Goal: Task Accomplishment & Management: Complete application form

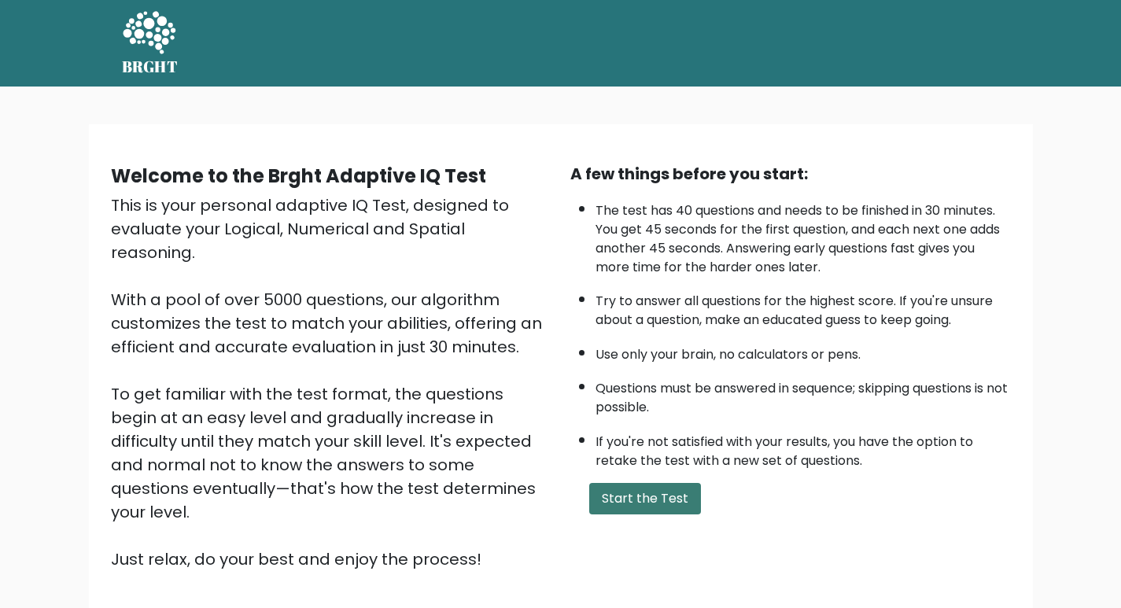
click at [622, 504] on button "Start the Test" at bounding box center [645, 498] width 112 height 31
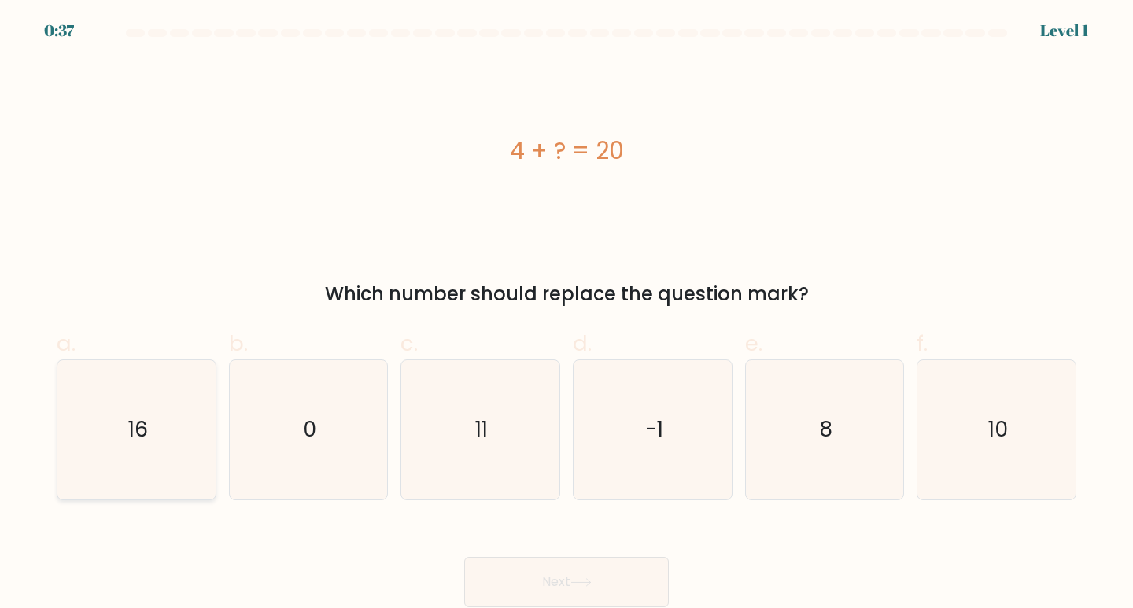
click at [171, 421] on icon "16" at bounding box center [136, 429] width 139 height 139
click at [567, 315] on input "a. 16" at bounding box center [567, 310] width 1 height 10
radio input "true"
click at [588, 580] on icon at bounding box center [581, 582] width 21 height 9
click at [545, 577] on button "Next" at bounding box center [566, 582] width 205 height 50
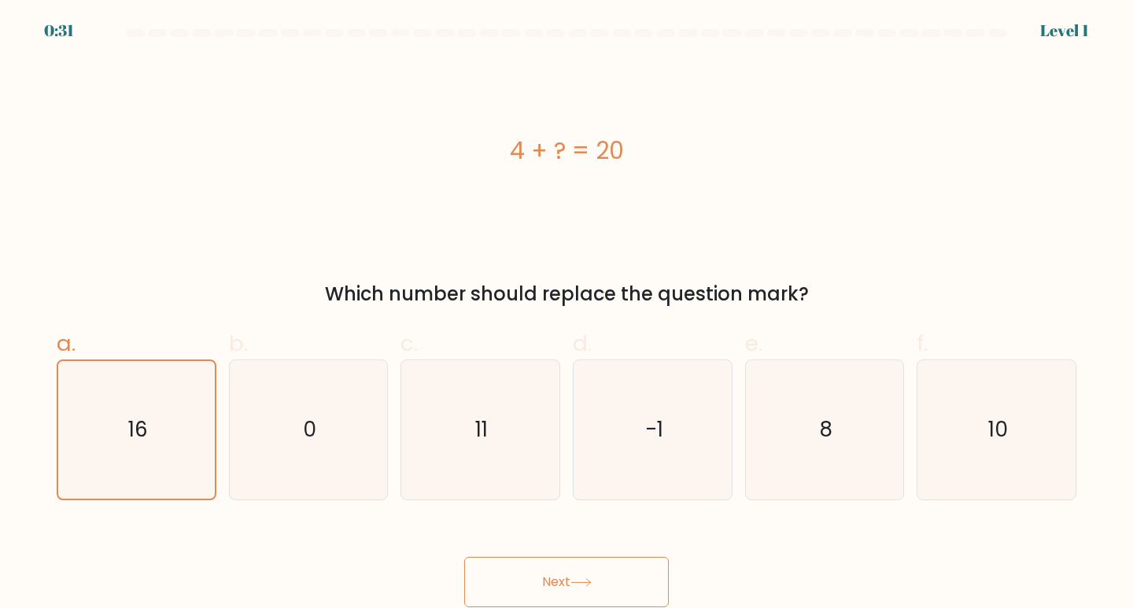
click at [577, 578] on icon at bounding box center [581, 582] width 21 height 9
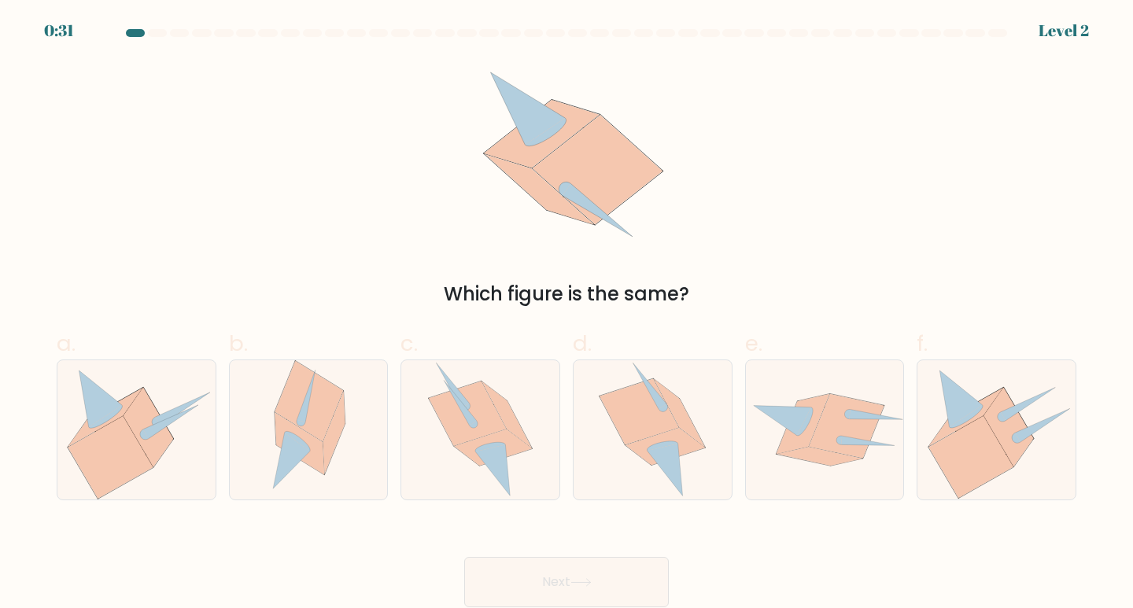
click at [534, 583] on button "Next" at bounding box center [566, 582] width 205 height 50
click at [661, 448] on icon at bounding box center [663, 445] width 31 height 9
click at [567, 315] on input "d." at bounding box center [567, 310] width 1 height 10
radio input "true"
click at [582, 574] on button "Next" at bounding box center [566, 582] width 205 height 50
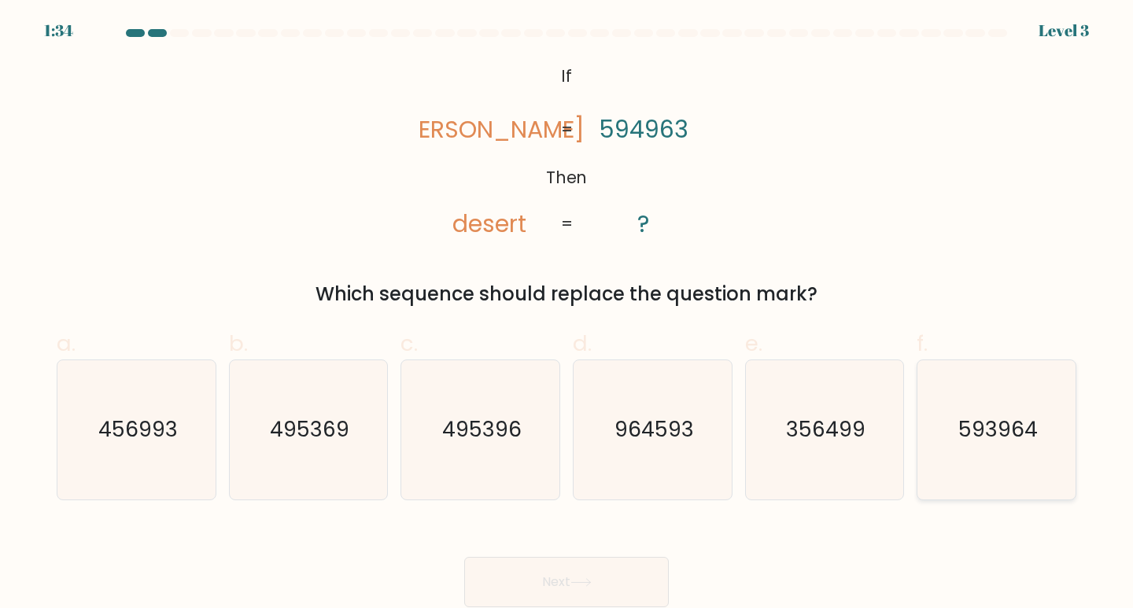
click at [981, 424] on text "593964" at bounding box center [997, 429] width 79 height 29
click at [567, 315] on input "f. 593964" at bounding box center [567, 310] width 1 height 10
radio input "true"
click at [590, 579] on icon at bounding box center [581, 582] width 21 height 9
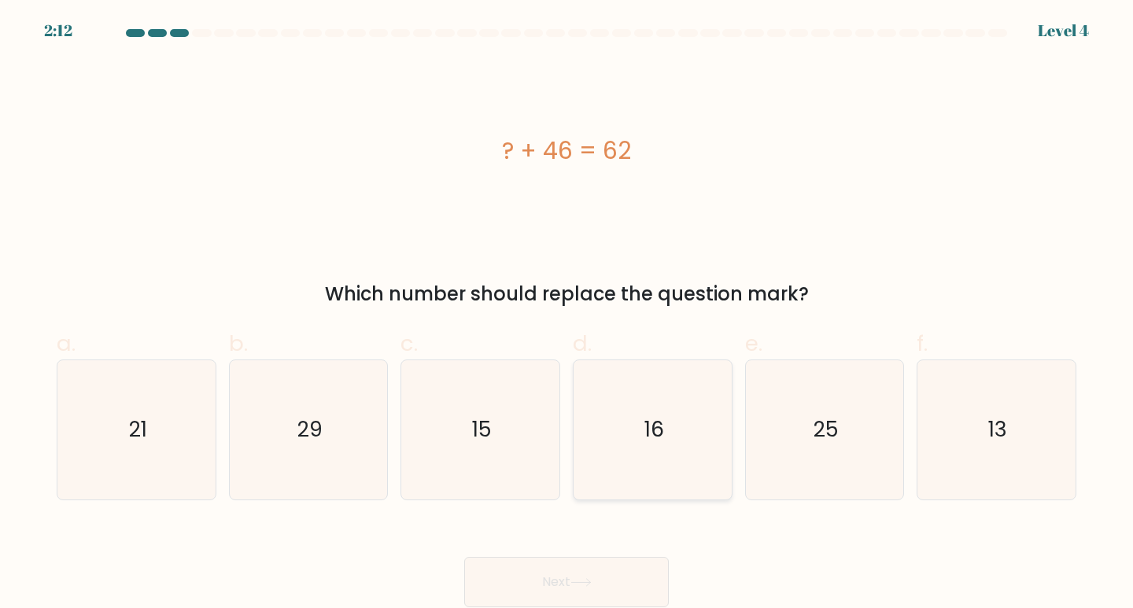
click at [630, 452] on icon "16" at bounding box center [652, 429] width 139 height 139
click at [567, 315] on input "d. 16" at bounding box center [567, 310] width 1 height 10
radio input "true"
click at [559, 583] on button "Next" at bounding box center [566, 582] width 205 height 50
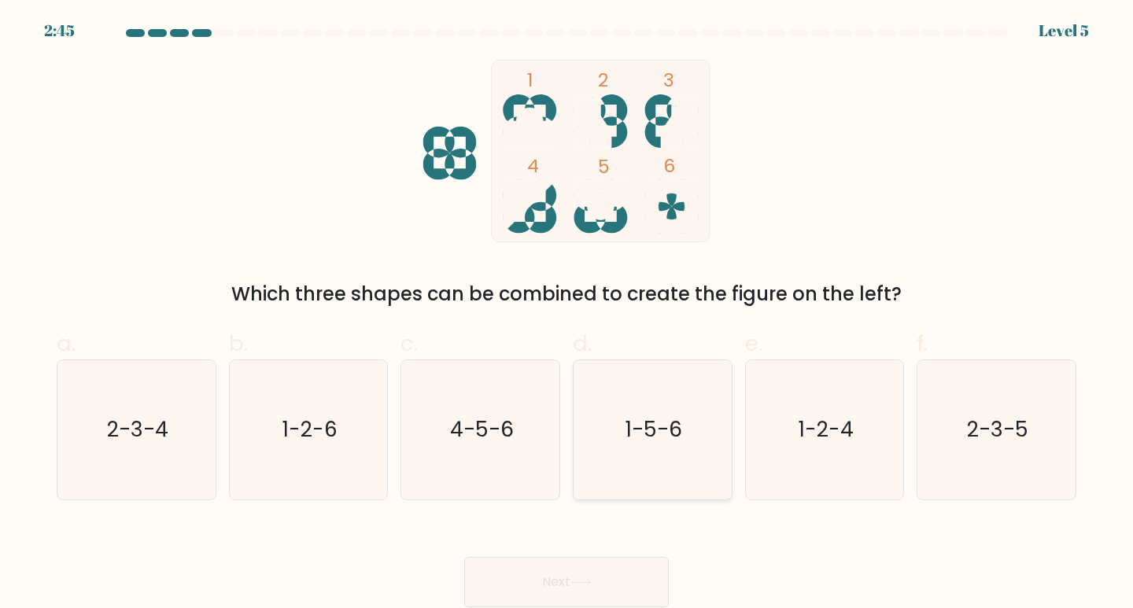
click at [659, 434] on text "1-5-6" at bounding box center [654, 429] width 57 height 29
click at [567, 315] on input "d. 1-5-6" at bounding box center [567, 310] width 1 height 10
radio input "true"
click at [586, 577] on button "Next" at bounding box center [566, 582] width 205 height 50
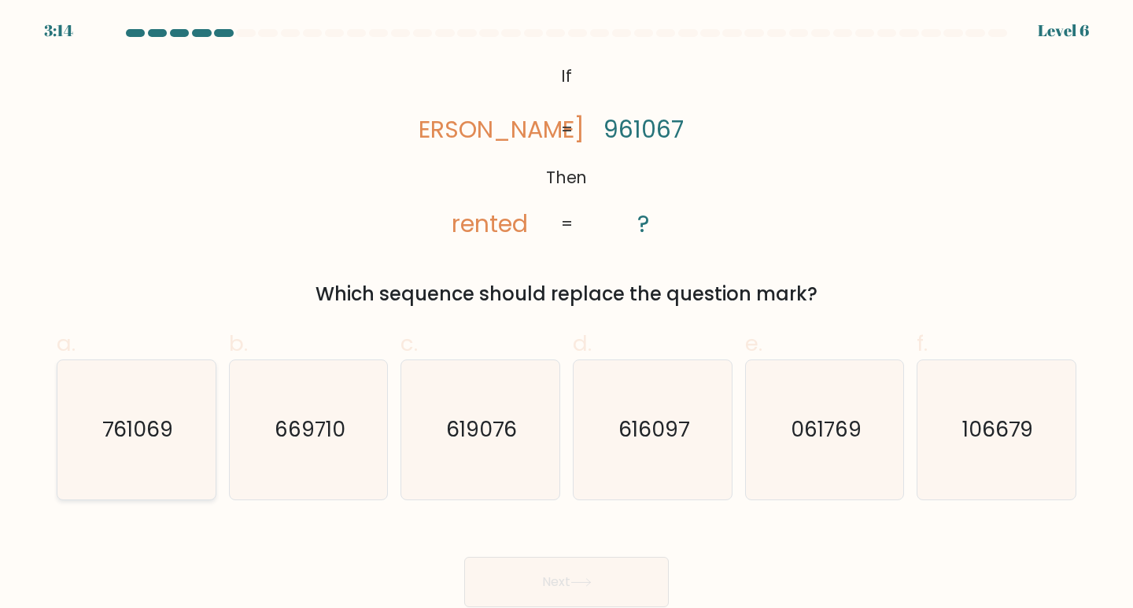
click at [181, 449] on icon "761069" at bounding box center [136, 429] width 139 height 139
click at [567, 315] on input "a. 761069" at bounding box center [567, 310] width 1 height 10
radio input "true"
click at [536, 584] on button "Next" at bounding box center [566, 582] width 205 height 50
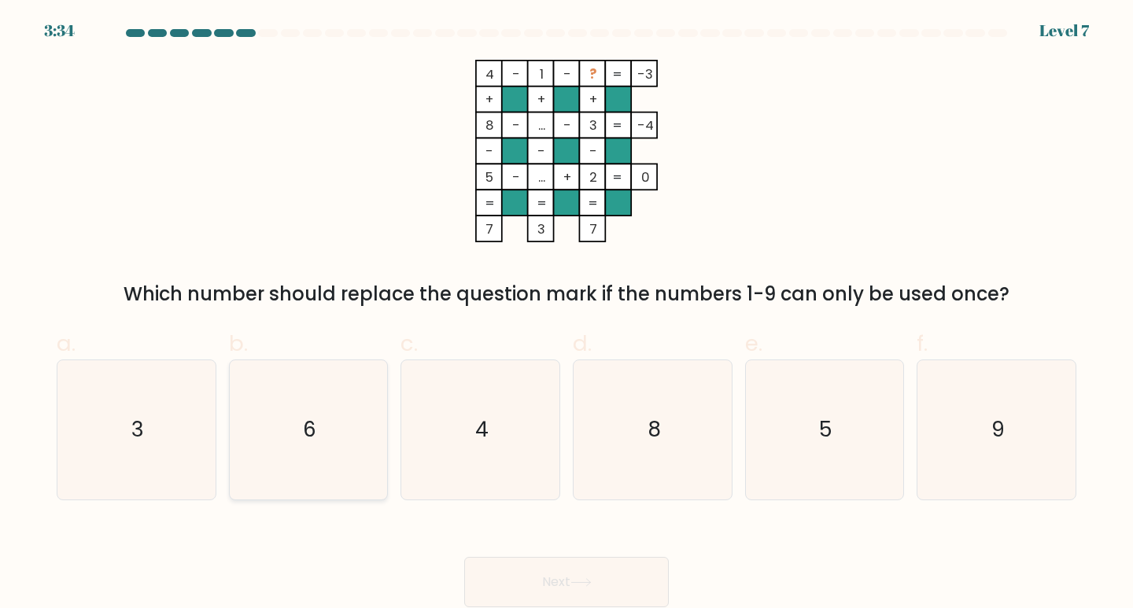
click at [326, 418] on icon "6" at bounding box center [308, 429] width 139 height 139
click at [567, 315] on input "b. 6" at bounding box center [567, 310] width 1 height 10
radio input "true"
click at [565, 581] on button "Next" at bounding box center [566, 582] width 205 height 50
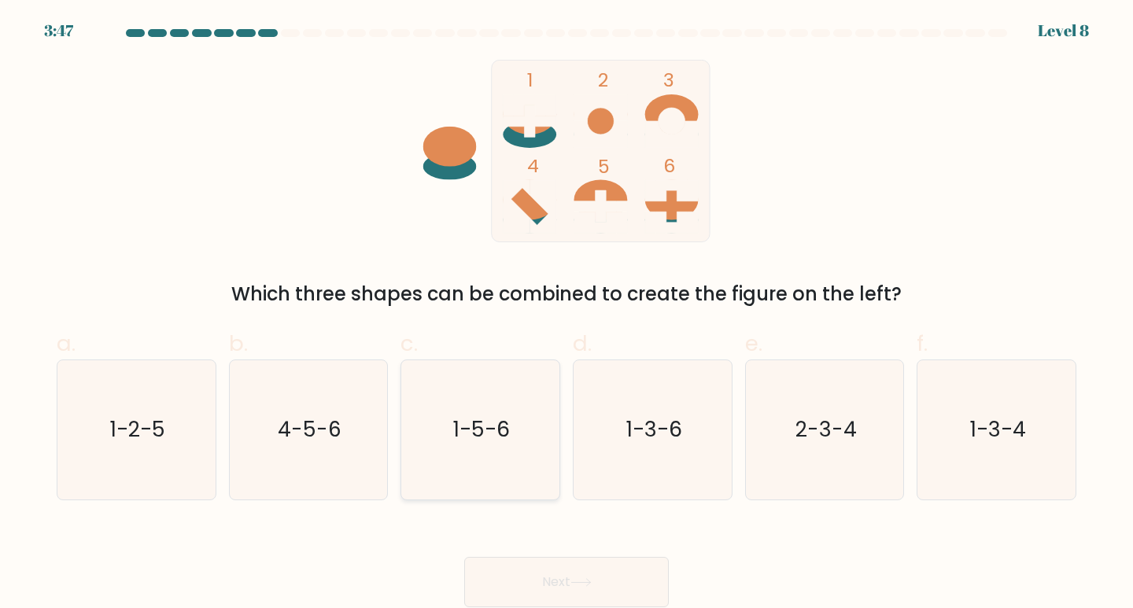
click at [492, 441] on text "1-5-6" at bounding box center [481, 429] width 57 height 29
click at [567, 315] on input "c. 1-5-6" at bounding box center [567, 310] width 1 height 10
radio input "true"
click at [578, 581] on icon at bounding box center [581, 582] width 21 height 9
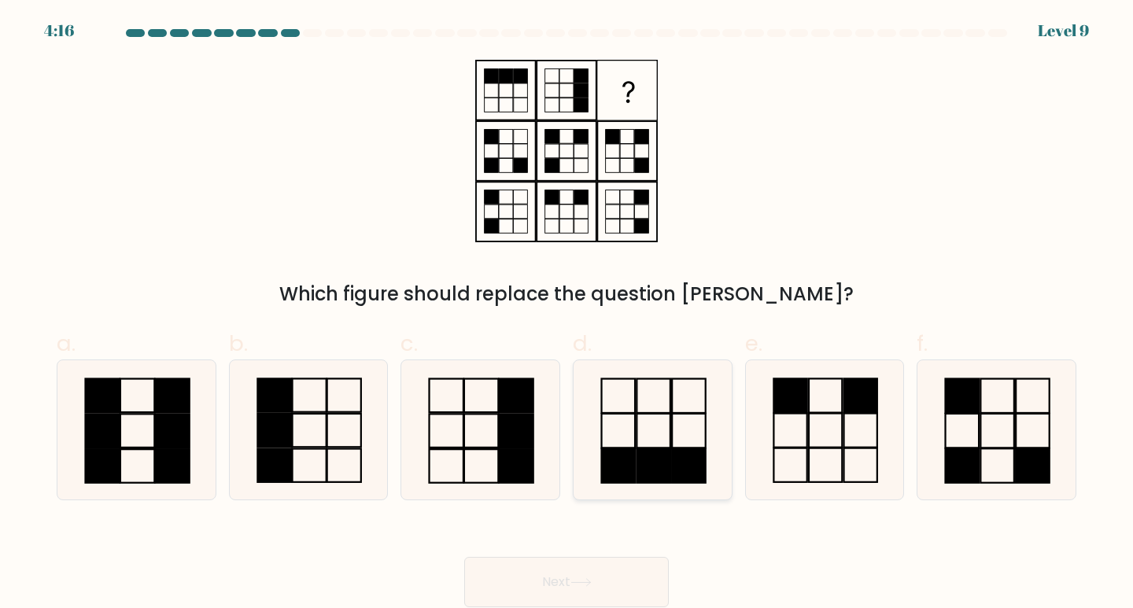
click at [668, 430] on icon at bounding box center [652, 429] width 139 height 139
click at [567, 315] on input "d." at bounding box center [567, 310] width 1 height 10
radio input "true"
click at [580, 576] on button "Next" at bounding box center [566, 582] width 205 height 50
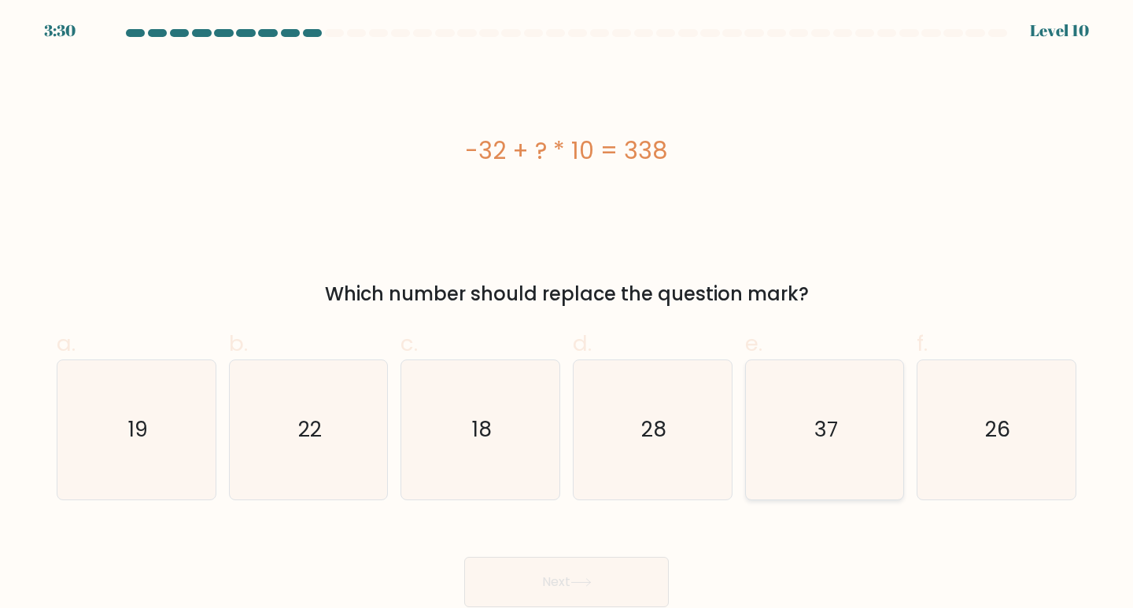
click at [788, 405] on icon "37" at bounding box center [824, 429] width 139 height 139
click at [567, 315] on input "e. 37" at bounding box center [567, 310] width 1 height 10
radio input "true"
click at [562, 584] on button "Next" at bounding box center [566, 582] width 205 height 50
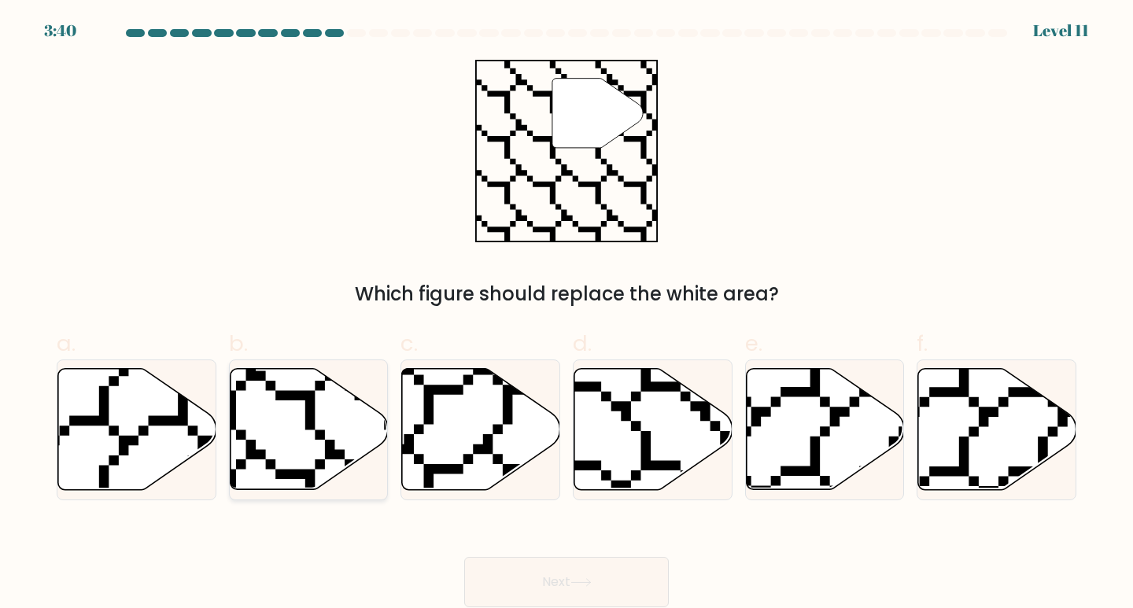
click at [301, 438] on icon at bounding box center [309, 429] width 158 height 121
click at [567, 315] on input "b." at bounding box center [567, 310] width 1 height 10
radio input "true"
click at [563, 574] on button "Next" at bounding box center [566, 582] width 205 height 50
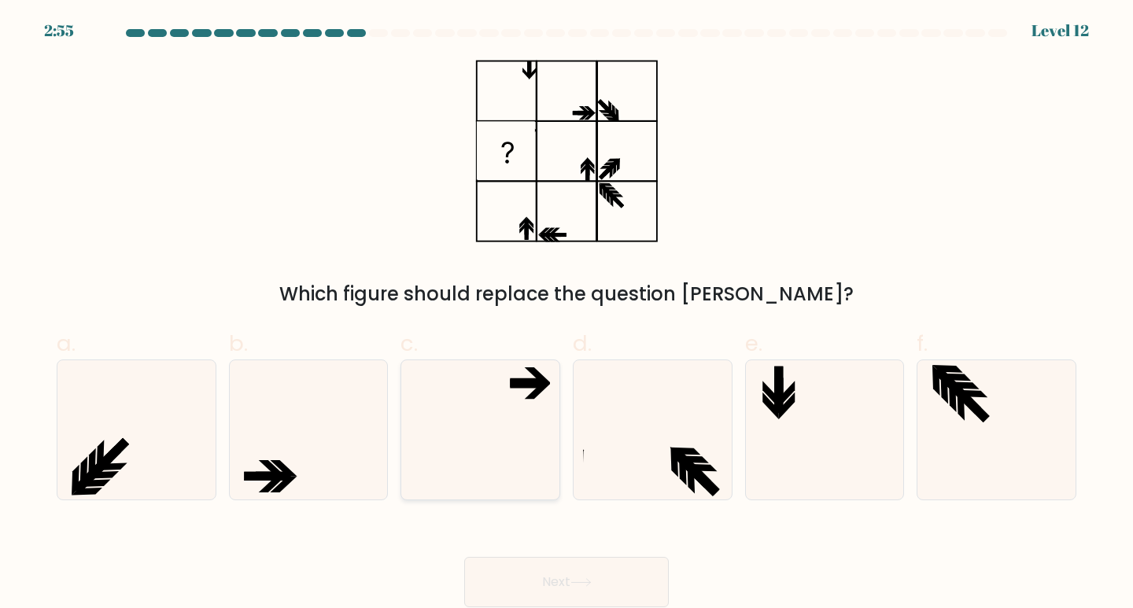
click at [530, 396] on icon at bounding box center [538, 391] width 27 height 17
click at [567, 315] on input "c." at bounding box center [567, 310] width 1 height 10
radio input "true"
click at [575, 591] on button "Next" at bounding box center [566, 582] width 205 height 50
click at [547, 574] on button "Next" at bounding box center [566, 582] width 205 height 50
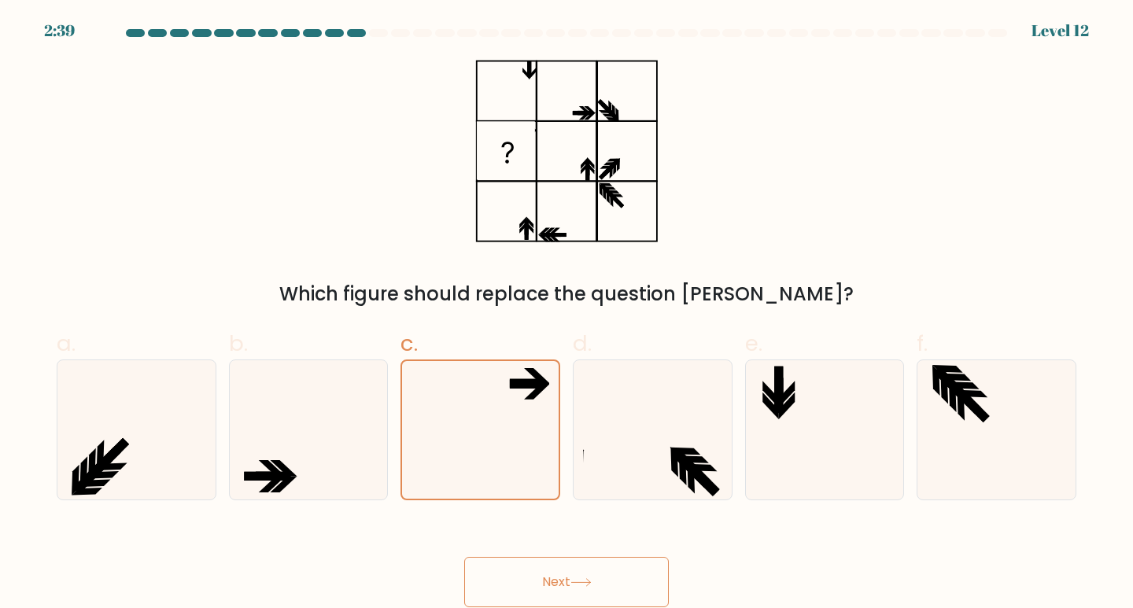
click at [722, 552] on div "Next" at bounding box center [566, 563] width 1039 height 88
click at [744, 193] on div "Which figure should replace the question [PERSON_NAME]?" at bounding box center [566, 184] width 1039 height 249
click at [541, 576] on button "Next" at bounding box center [566, 582] width 205 height 50
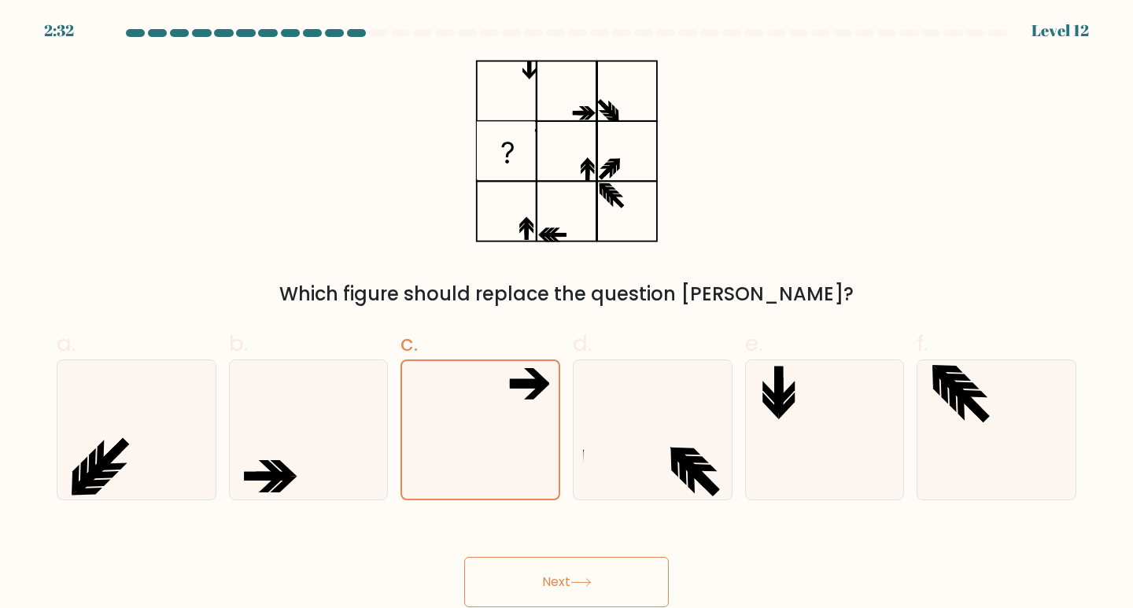
click at [541, 576] on button "Next" at bounding box center [566, 582] width 205 height 50
click at [622, 446] on icon at bounding box center [652, 429] width 139 height 139
click at [567, 315] on input "d." at bounding box center [567, 310] width 1 height 10
radio input "true"
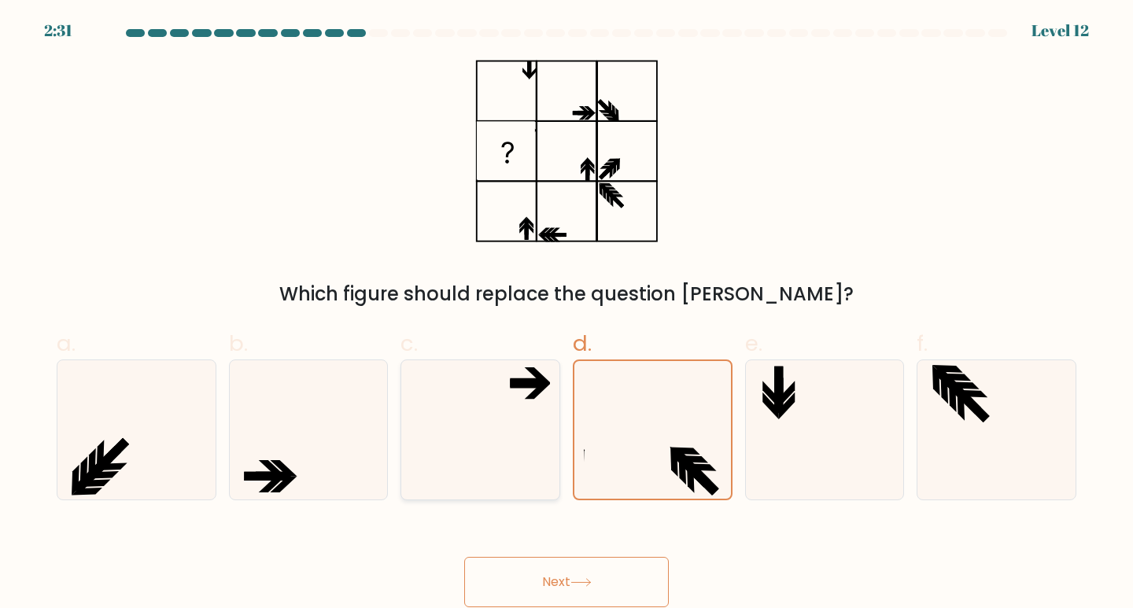
click at [493, 435] on icon at bounding box center [480, 429] width 139 height 139
click at [567, 315] on input "c." at bounding box center [567, 310] width 1 height 10
radio input "true"
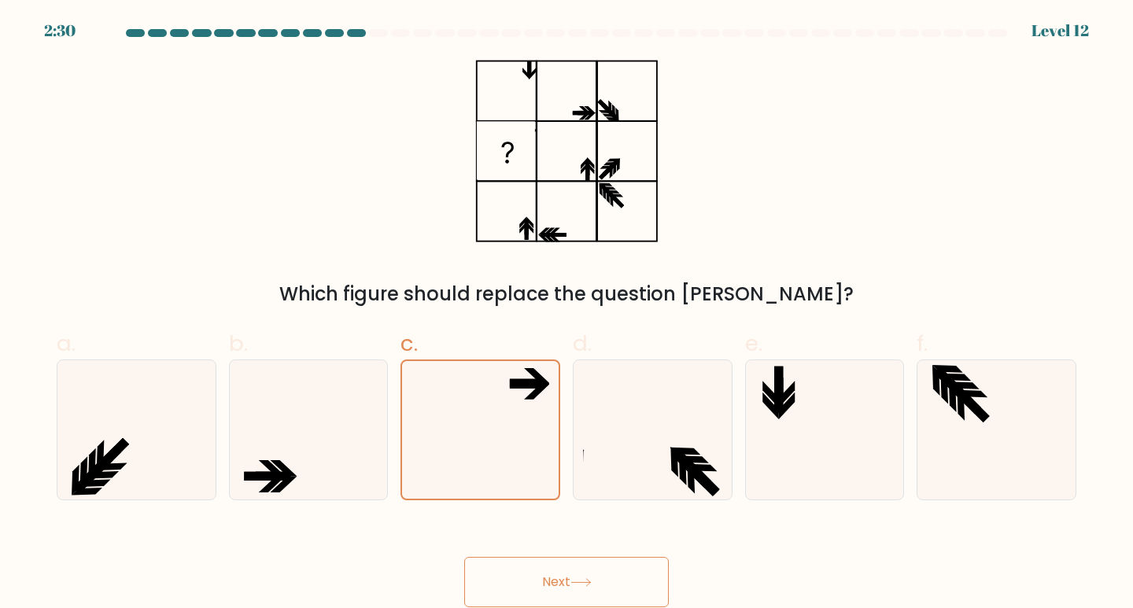
click at [548, 582] on button "Next" at bounding box center [566, 582] width 205 height 50
click at [549, 582] on button "Next" at bounding box center [566, 582] width 205 height 50
click at [550, 582] on button "Next" at bounding box center [566, 582] width 205 height 50
click at [551, 581] on button "Next" at bounding box center [566, 582] width 205 height 50
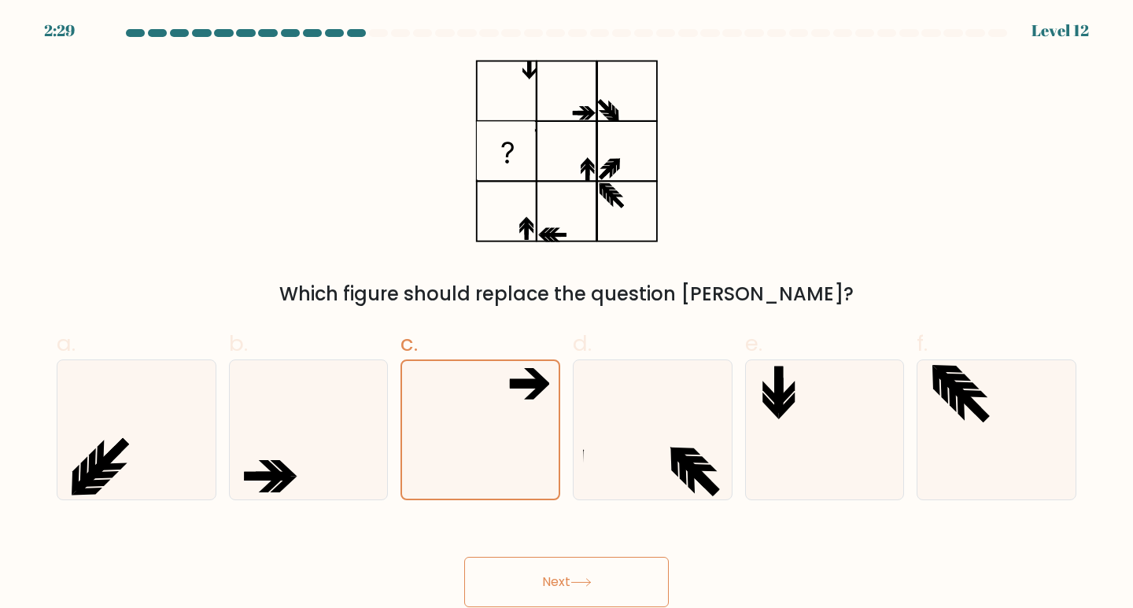
click at [552, 580] on button "Next" at bounding box center [566, 582] width 205 height 50
click at [553, 580] on button "Next" at bounding box center [566, 582] width 205 height 50
click at [556, 581] on button "Next" at bounding box center [566, 582] width 205 height 50
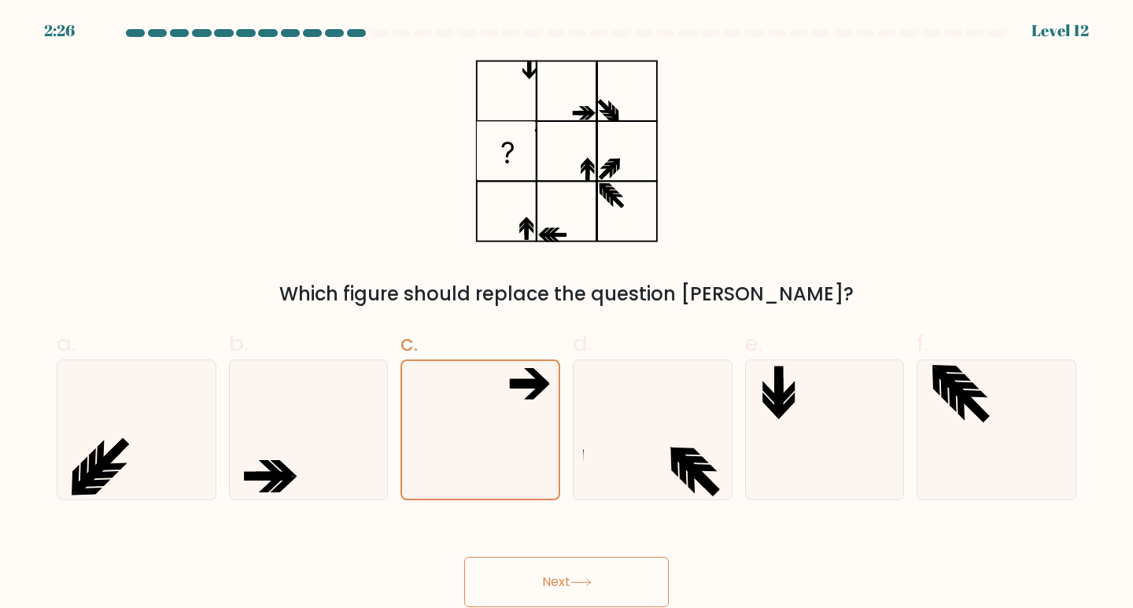
click at [556, 581] on button "Next" at bounding box center [566, 582] width 205 height 50
click at [559, 581] on button "Next" at bounding box center [566, 582] width 205 height 50
click at [560, 581] on button "Next" at bounding box center [566, 582] width 205 height 50
click at [555, 587] on button "Next" at bounding box center [566, 582] width 205 height 50
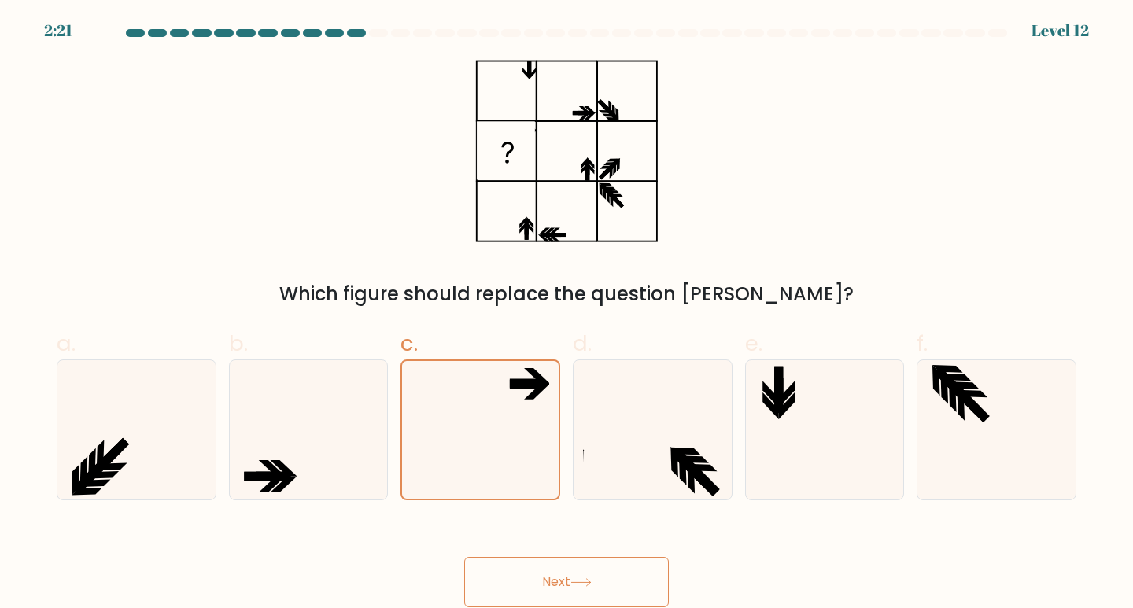
click at [568, 581] on button "Next" at bounding box center [566, 582] width 205 height 50
click at [569, 581] on button "Next" at bounding box center [566, 582] width 205 height 50
click at [701, 531] on div "Next" at bounding box center [566, 563] width 1039 height 88
click at [589, 582] on icon at bounding box center [581, 582] width 21 height 9
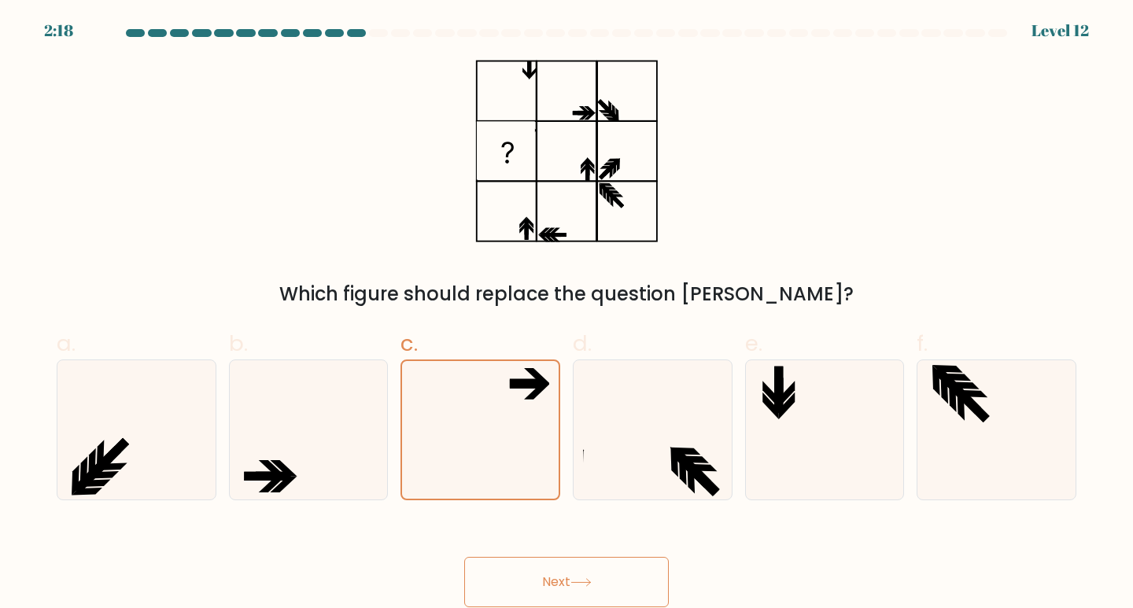
click at [589, 585] on icon at bounding box center [581, 582] width 21 height 9
click at [587, 584] on icon at bounding box center [581, 582] width 21 height 9
click at [587, 582] on icon at bounding box center [581, 582] width 21 height 9
click at [541, 579] on button "Next" at bounding box center [566, 582] width 205 height 50
click at [544, 576] on button "Next" at bounding box center [566, 582] width 205 height 50
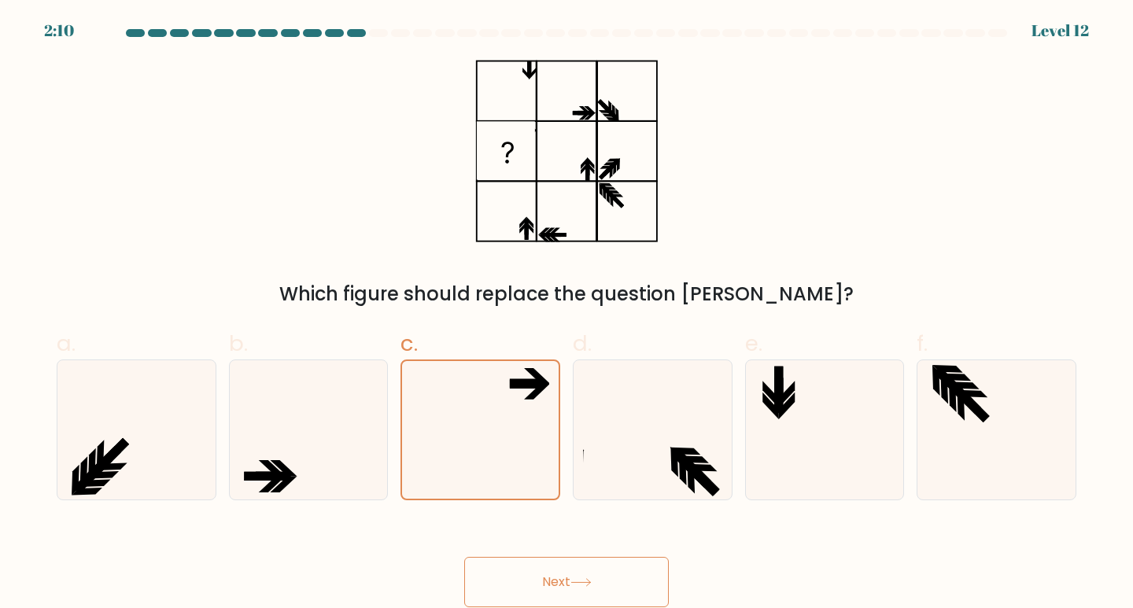
click at [570, 580] on button "Next" at bounding box center [566, 582] width 205 height 50
click at [600, 578] on button "Next" at bounding box center [566, 582] width 205 height 50
click at [604, 582] on button "Next" at bounding box center [566, 582] width 205 height 50
click at [604, 585] on button "Next" at bounding box center [566, 582] width 205 height 50
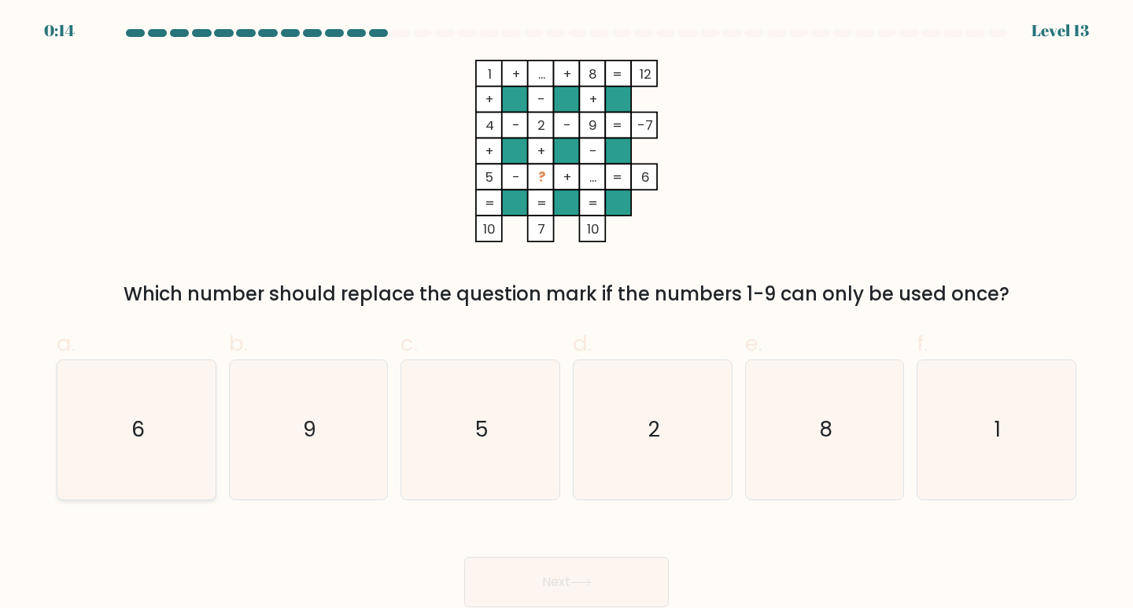
click at [102, 441] on icon "6" at bounding box center [136, 429] width 139 height 139
click at [567, 315] on input "a. 6" at bounding box center [567, 310] width 1 height 10
radio input "true"
click at [567, 584] on button "Next" at bounding box center [566, 582] width 205 height 50
click at [569, 572] on button "Next" at bounding box center [566, 582] width 205 height 50
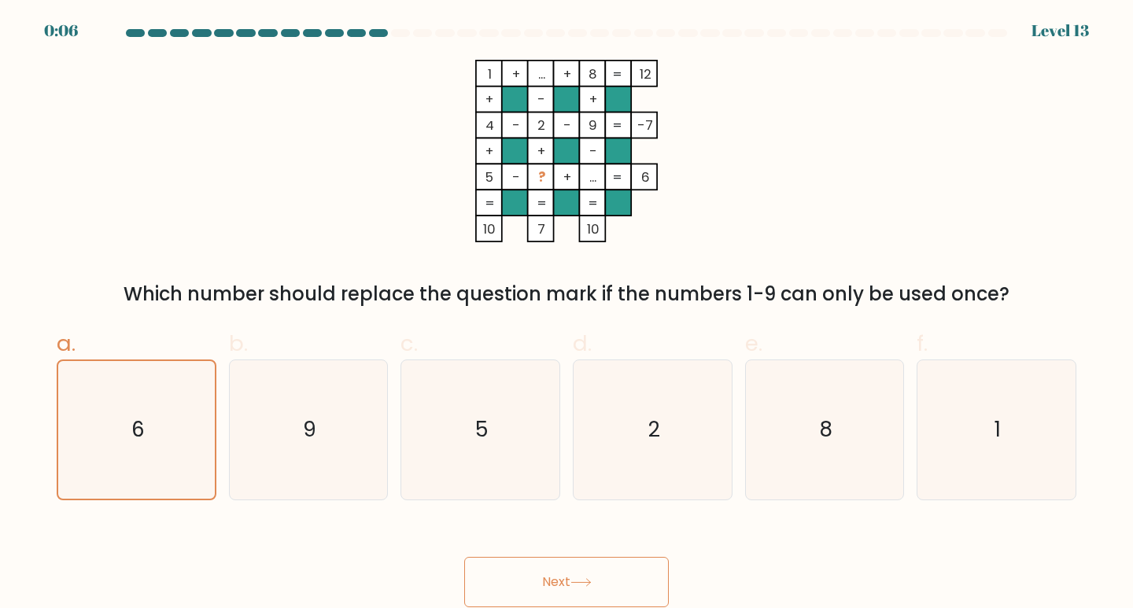
click at [569, 574] on button "Next" at bounding box center [566, 582] width 205 height 50
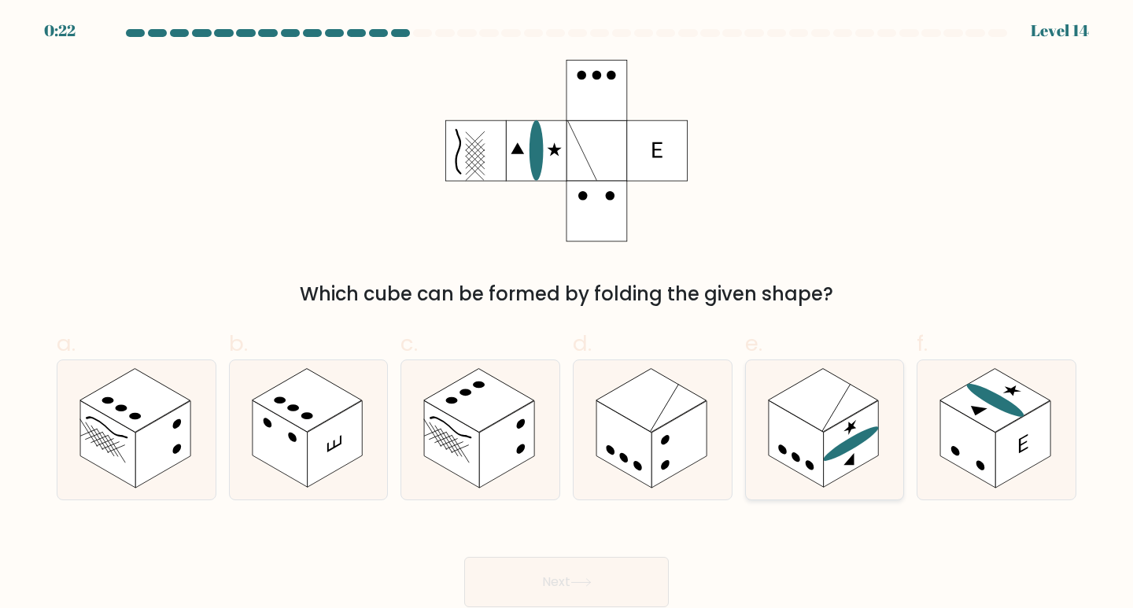
click at [831, 470] on rect at bounding box center [851, 444] width 55 height 87
click at [567, 315] on input "e." at bounding box center [567, 310] width 1 height 10
radio input "true"
click at [600, 578] on button "Next" at bounding box center [566, 582] width 205 height 50
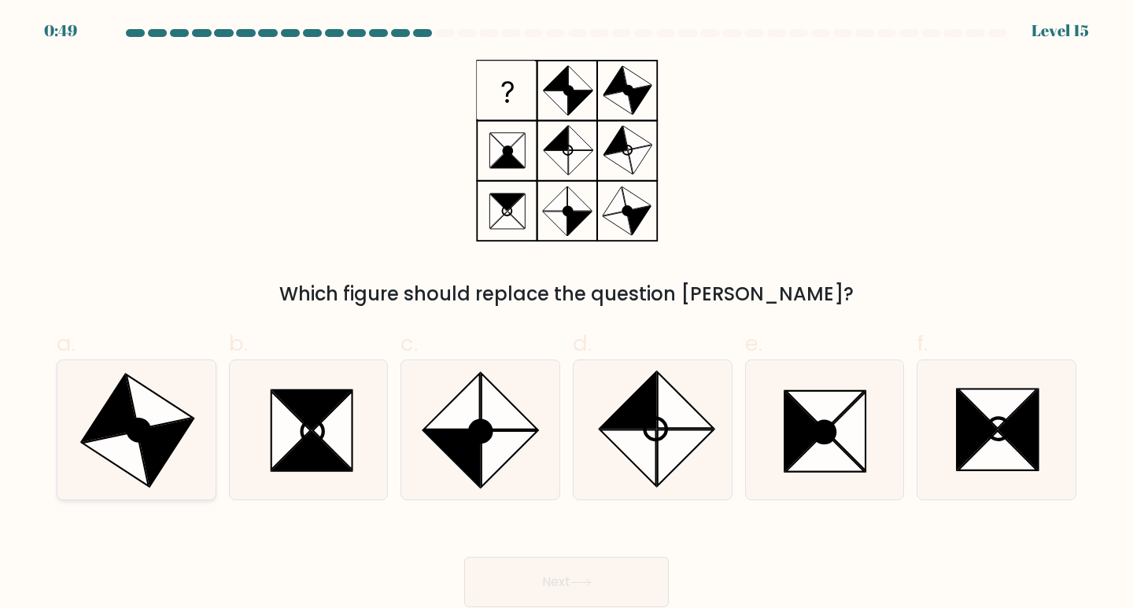
click at [172, 460] on icon at bounding box center [136, 429] width 139 height 139
click at [567, 315] on input "a." at bounding box center [567, 310] width 1 height 10
radio input "true"
click at [559, 580] on button "Next" at bounding box center [566, 582] width 205 height 50
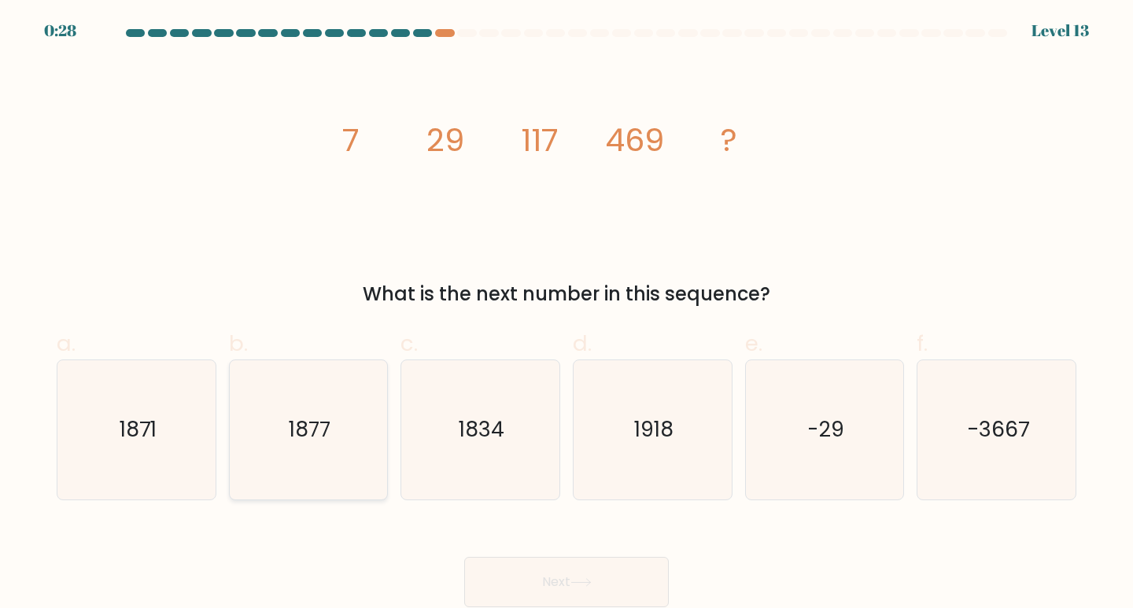
click at [345, 436] on icon "1877" at bounding box center [308, 429] width 139 height 139
click at [567, 315] on input "b. 1877" at bounding box center [567, 310] width 1 height 10
radio input "true"
click at [545, 579] on button "Next" at bounding box center [566, 582] width 205 height 50
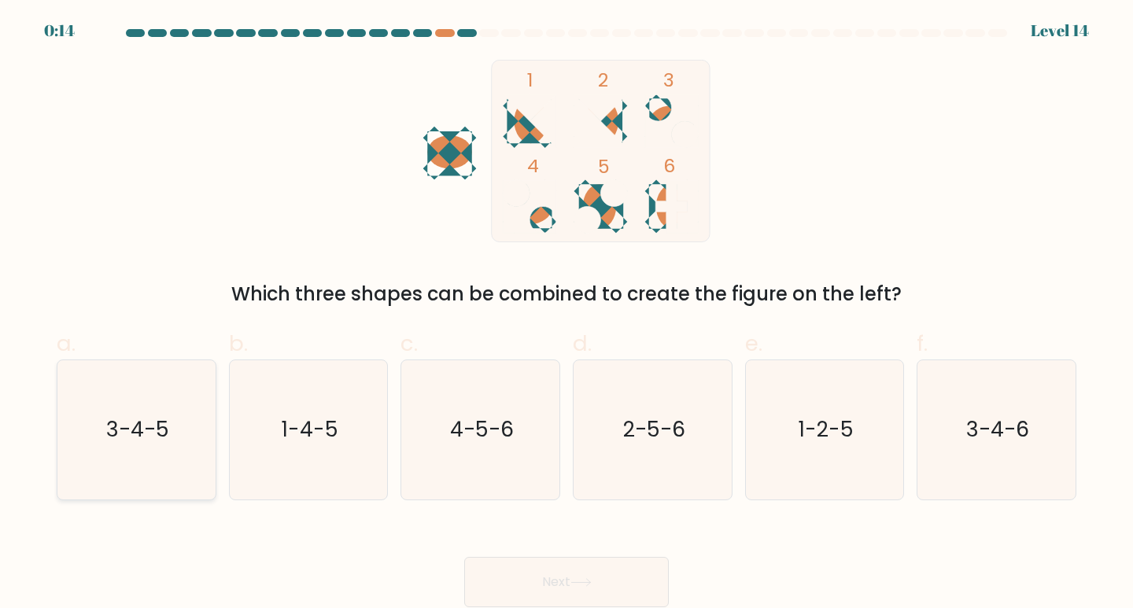
click at [130, 421] on text "3-4-5" at bounding box center [137, 429] width 63 height 29
click at [567, 315] on input "a. 3-4-5" at bounding box center [567, 310] width 1 height 10
radio input "true"
click at [528, 589] on button "Next" at bounding box center [566, 582] width 205 height 50
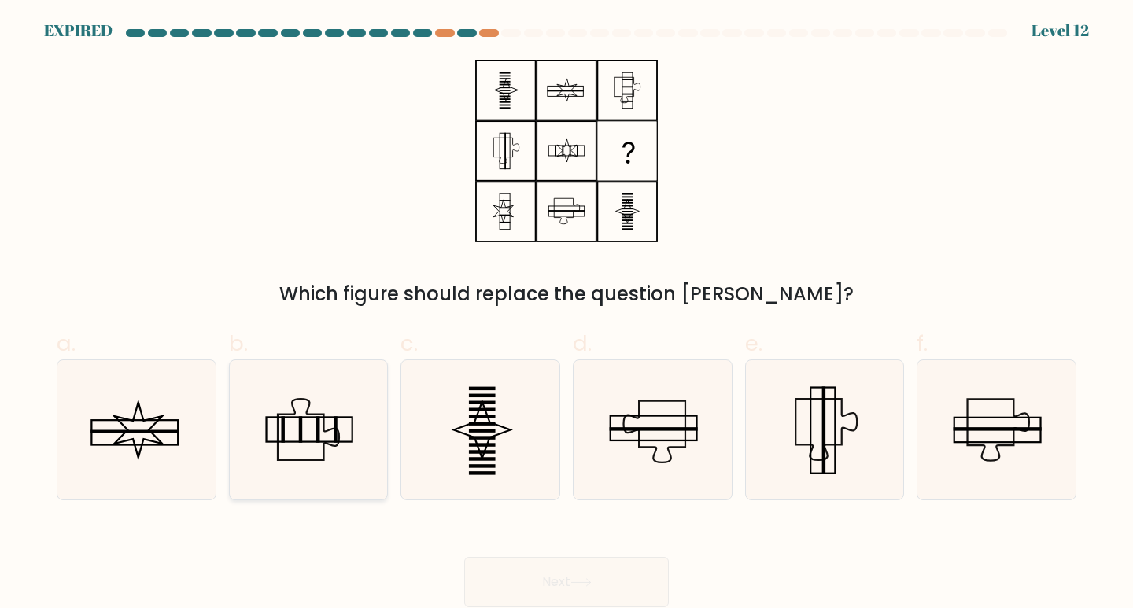
click at [338, 442] on rect at bounding box center [309, 430] width 87 height 24
click at [567, 315] on input "b." at bounding box center [567, 310] width 1 height 10
radio input "true"
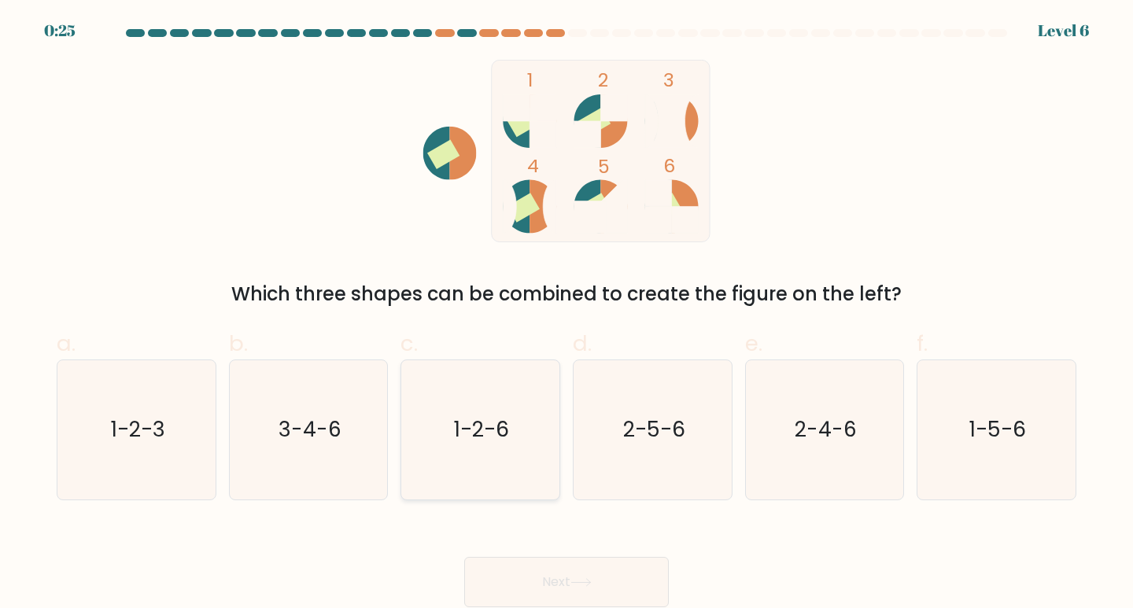
click at [495, 433] on text "1-2-6" at bounding box center [481, 429] width 55 height 29
click at [567, 315] on input "c. 1-2-6" at bounding box center [567, 310] width 1 height 10
radio input "true"
click at [588, 585] on icon at bounding box center [581, 582] width 21 height 9
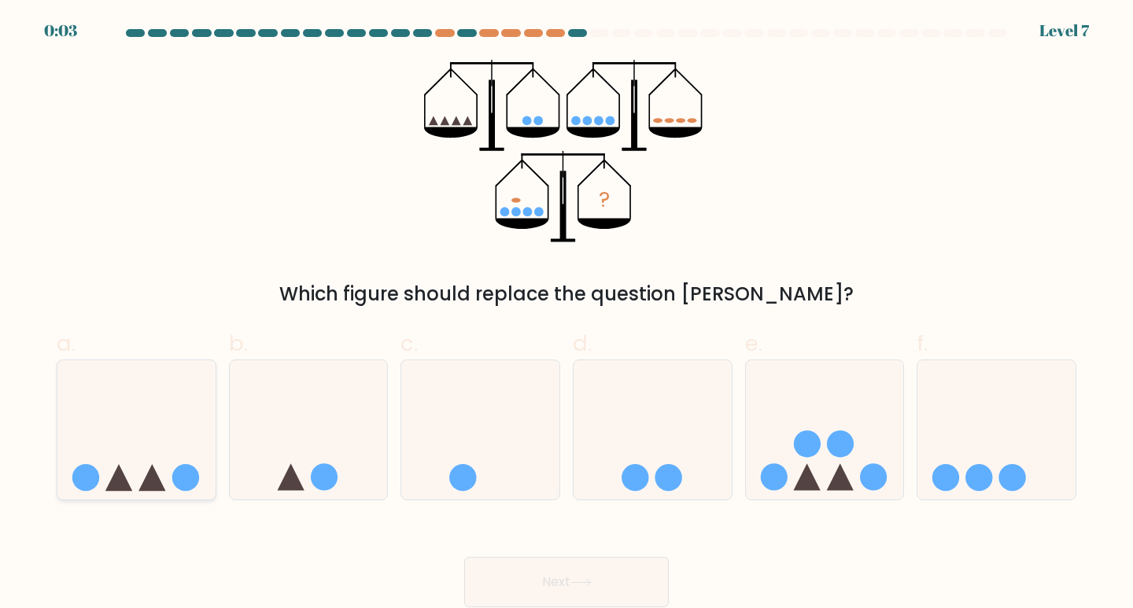
click at [128, 450] on icon at bounding box center [136, 429] width 158 height 131
click at [567, 315] on input "a." at bounding box center [567, 310] width 1 height 10
radio input "true"
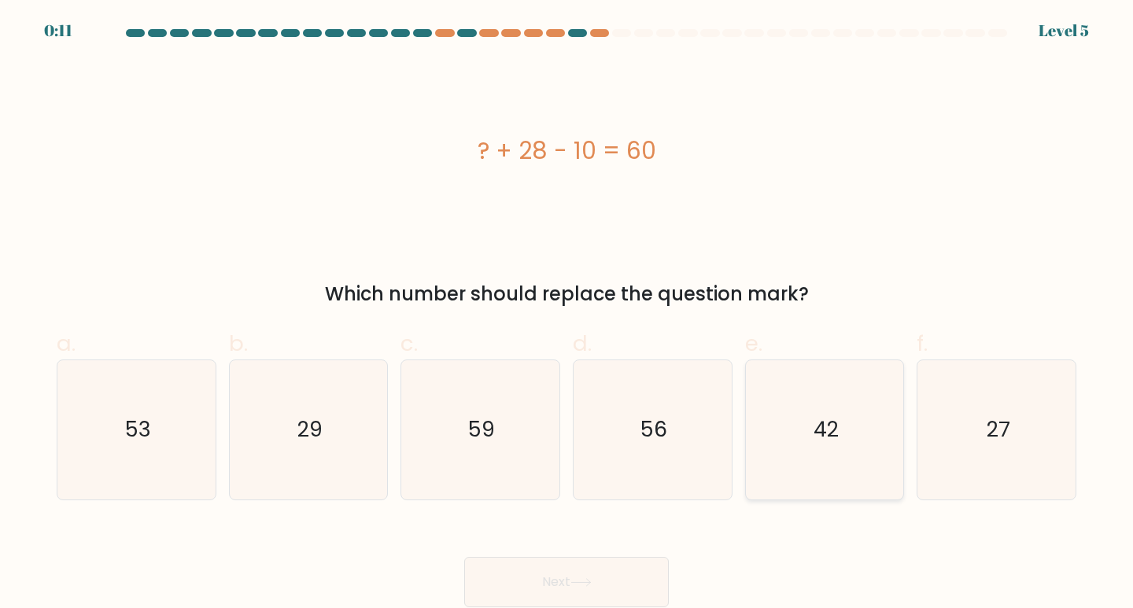
click at [839, 405] on icon "42" at bounding box center [824, 429] width 139 height 139
click at [567, 315] on input "e. 42" at bounding box center [567, 310] width 1 height 10
radio input "true"
click at [564, 582] on button "Next" at bounding box center [566, 582] width 205 height 50
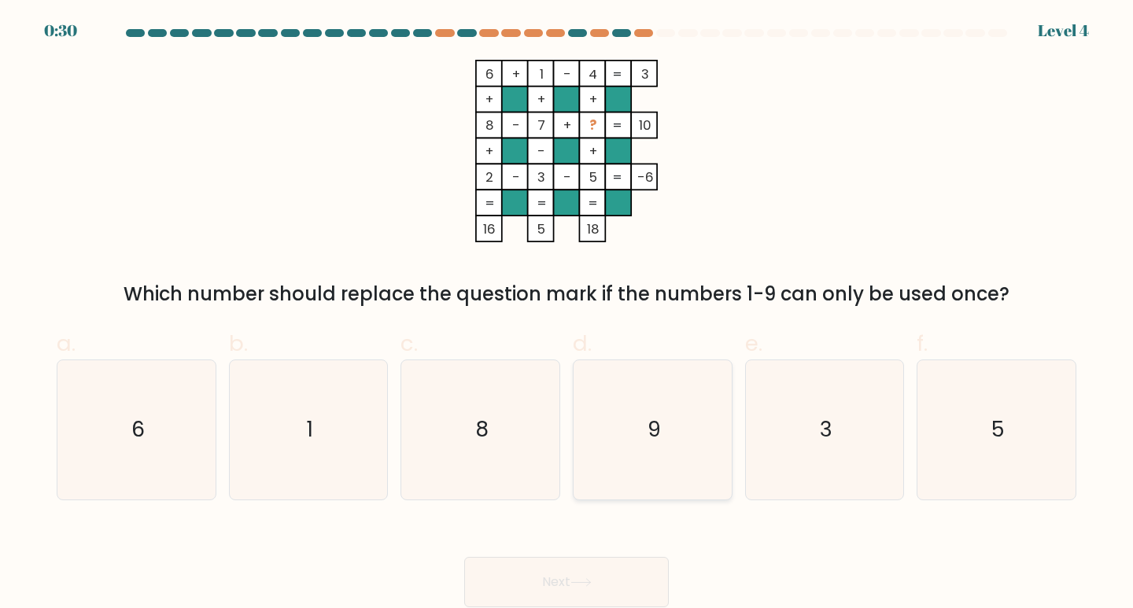
click at [675, 429] on icon "9" at bounding box center [652, 429] width 139 height 139
click at [567, 315] on input "d. 9" at bounding box center [567, 310] width 1 height 10
radio input "true"
click at [612, 579] on button "Next" at bounding box center [566, 582] width 205 height 50
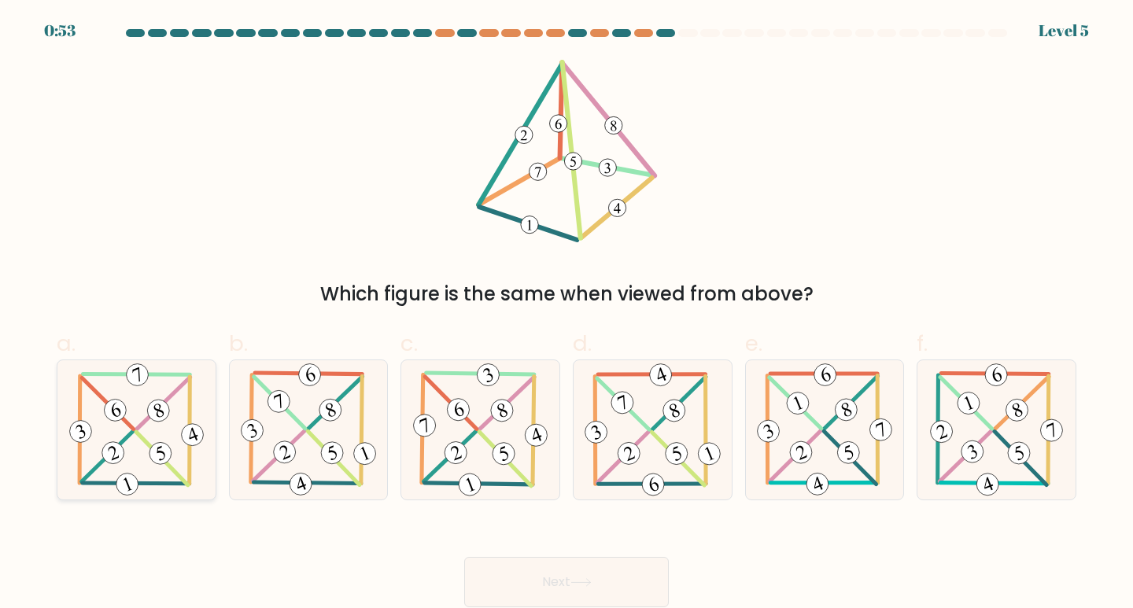
click at [177, 447] on icon at bounding box center [136, 429] width 141 height 139
click at [567, 315] on input "a." at bounding box center [567, 310] width 1 height 10
radio input "true"
click at [600, 578] on button "Next" at bounding box center [566, 582] width 205 height 50
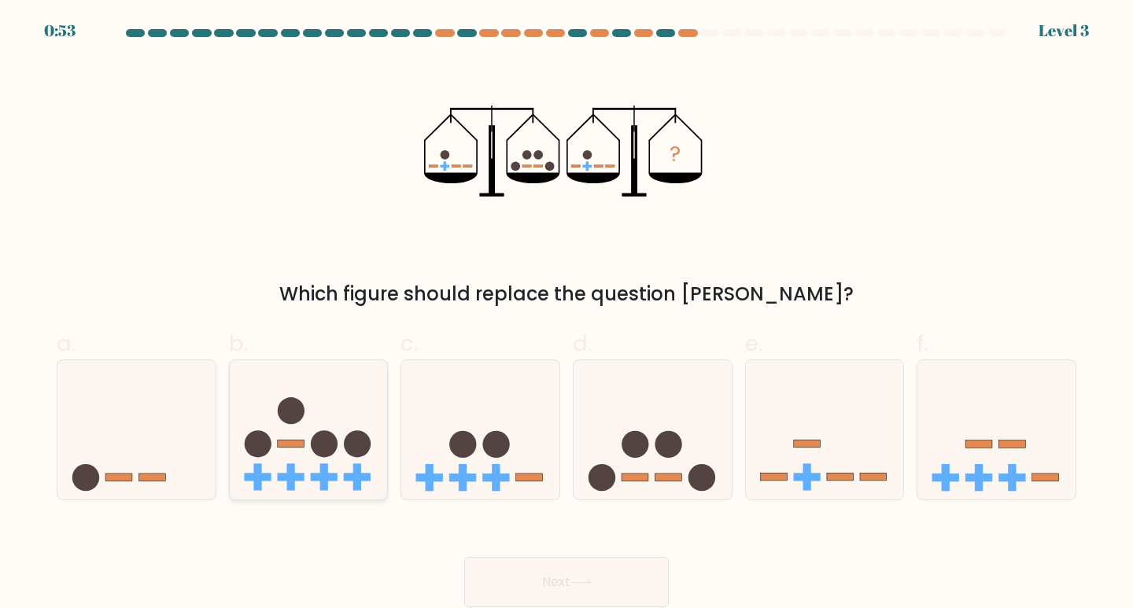
click at [331, 444] on circle at bounding box center [324, 444] width 27 height 27
click at [567, 315] on input "b." at bounding box center [567, 310] width 1 height 10
radio input "true"
click at [567, 578] on button "Next" at bounding box center [566, 582] width 205 height 50
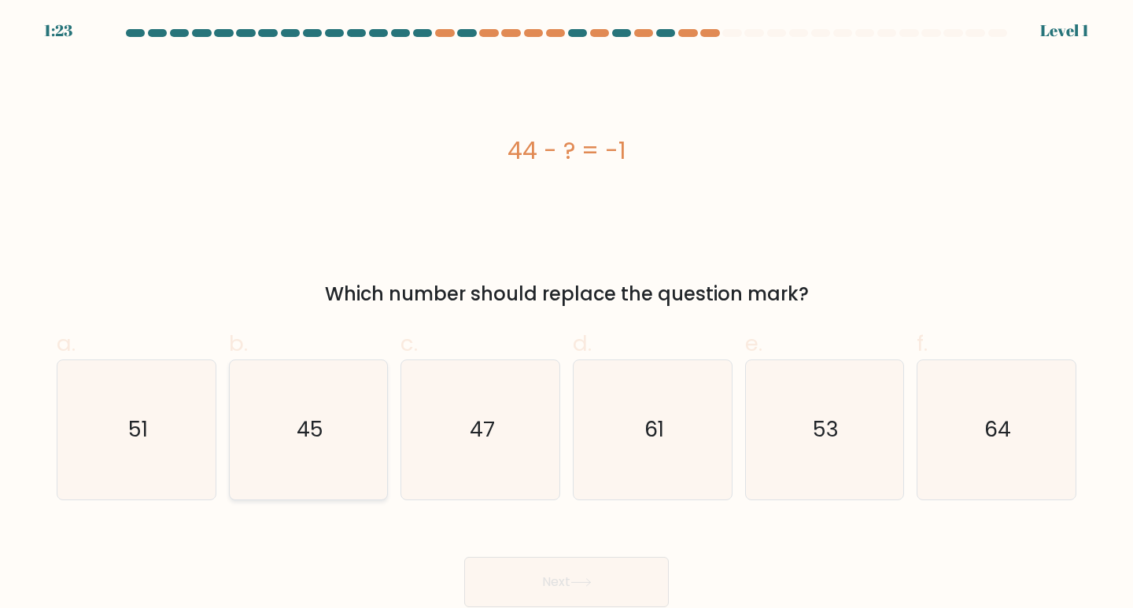
click at [334, 460] on icon "45" at bounding box center [308, 429] width 139 height 139
click at [567, 315] on input "b. 45" at bounding box center [567, 310] width 1 height 10
radio input "true"
click at [569, 578] on button "Next" at bounding box center [566, 582] width 205 height 50
click at [572, 578] on button "Next" at bounding box center [566, 582] width 205 height 50
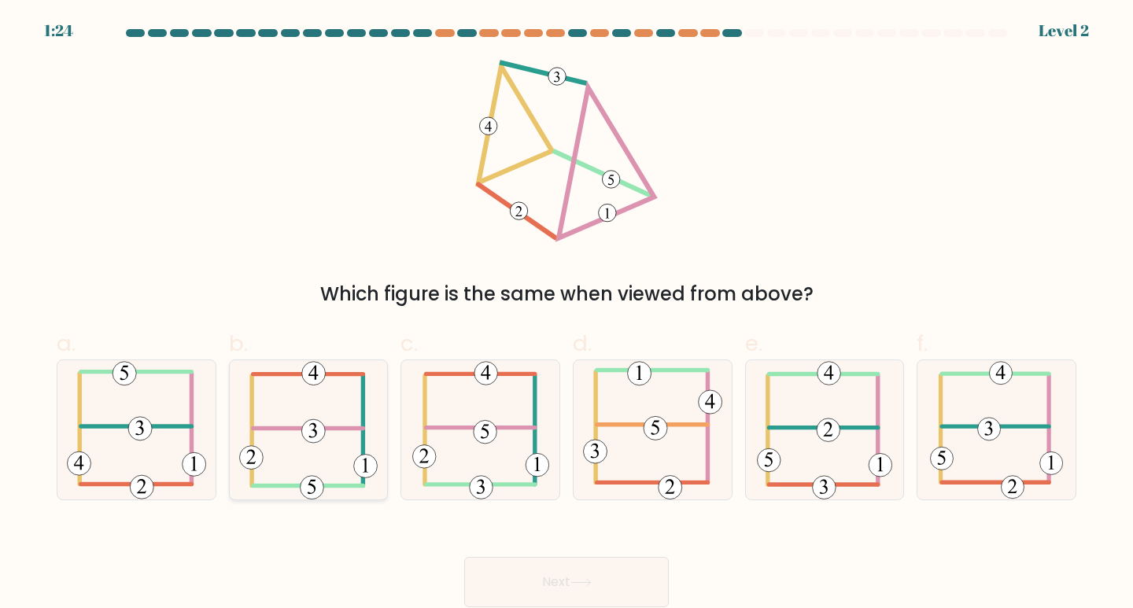
click at [308, 464] on icon at bounding box center [308, 429] width 138 height 139
click at [567, 315] on input "b." at bounding box center [567, 310] width 1 height 10
radio input "true"
click at [577, 585] on icon at bounding box center [581, 582] width 21 height 9
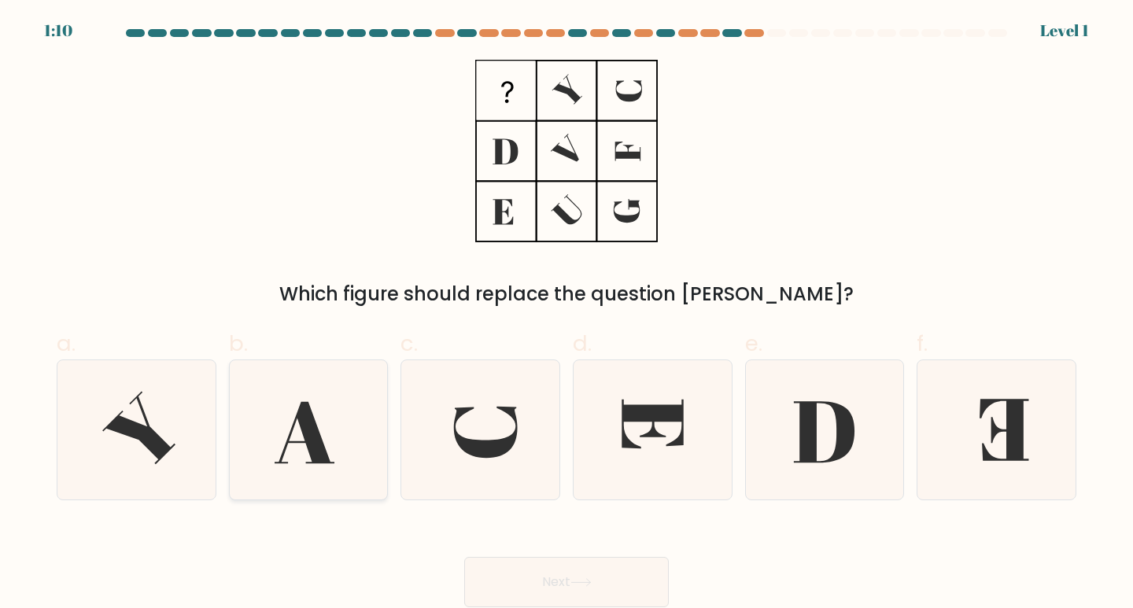
click at [334, 462] on icon at bounding box center [308, 429] width 139 height 139
click at [567, 315] on input "b." at bounding box center [567, 310] width 1 height 10
radio input "true"
click at [523, 584] on button "Next" at bounding box center [566, 582] width 205 height 50
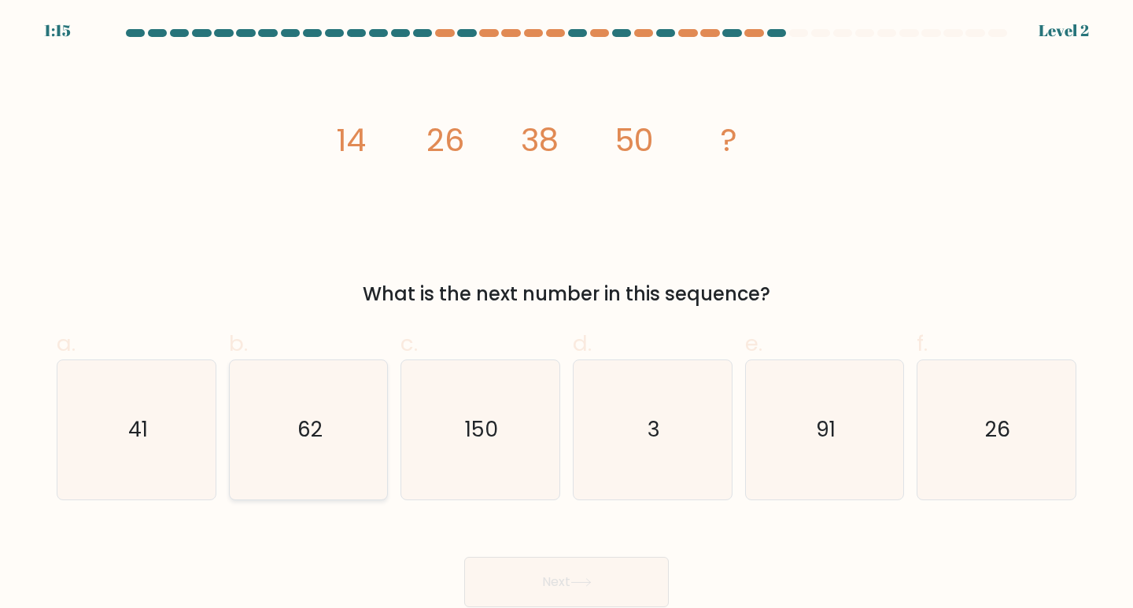
click at [338, 428] on icon "62" at bounding box center [308, 429] width 139 height 139
click at [567, 315] on input "b. 62" at bounding box center [567, 310] width 1 height 10
radio input "true"
click at [556, 576] on button "Next" at bounding box center [566, 582] width 205 height 50
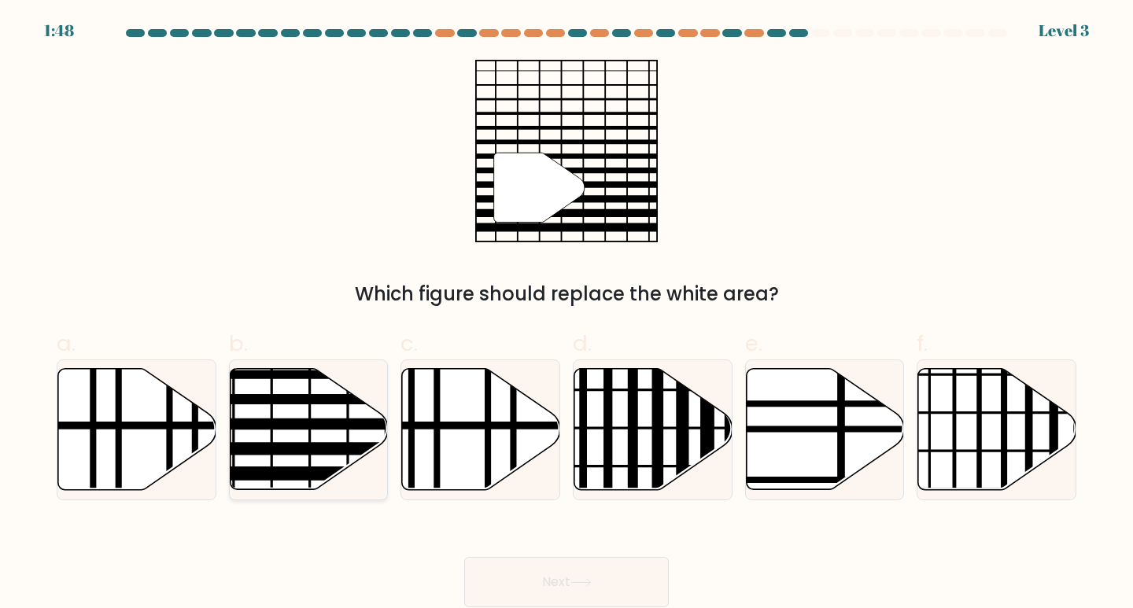
click at [295, 412] on icon at bounding box center [309, 429] width 158 height 121
click at [567, 315] on input "b." at bounding box center [567, 310] width 1 height 10
radio input "true"
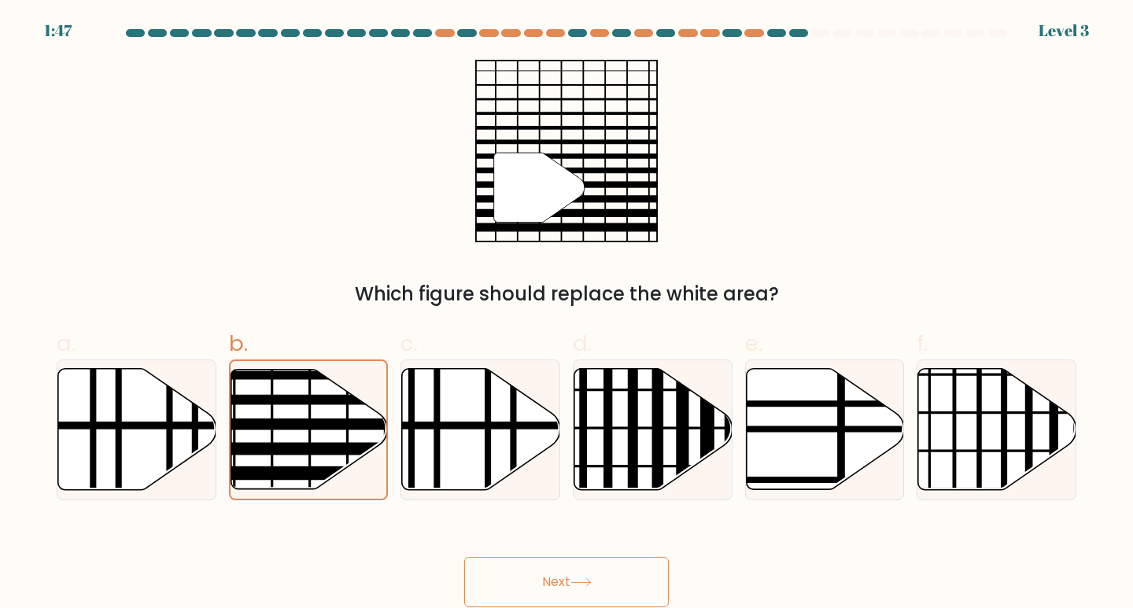
click at [578, 584] on icon at bounding box center [581, 582] width 21 height 9
click at [554, 580] on button "Next" at bounding box center [566, 582] width 205 height 50
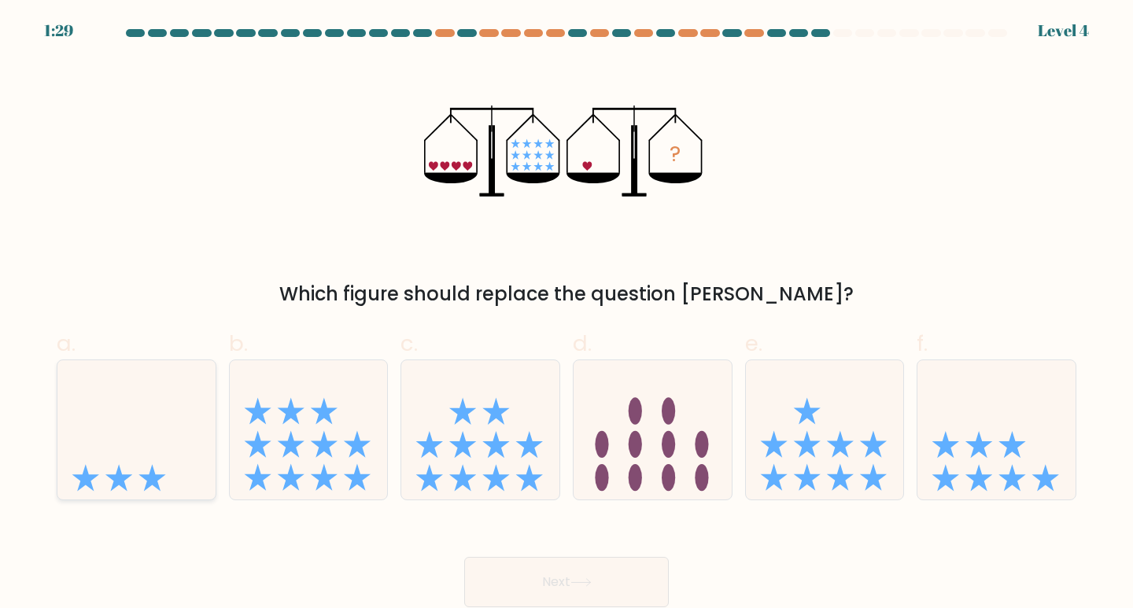
click at [145, 416] on icon at bounding box center [136, 429] width 158 height 131
click at [567, 315] on input "a." at bounding box center [567, 310] width 1 height 10
radio input "true"
click at [559, 584] on button "Next" at bounding box center [566, 582] width 205 height 50
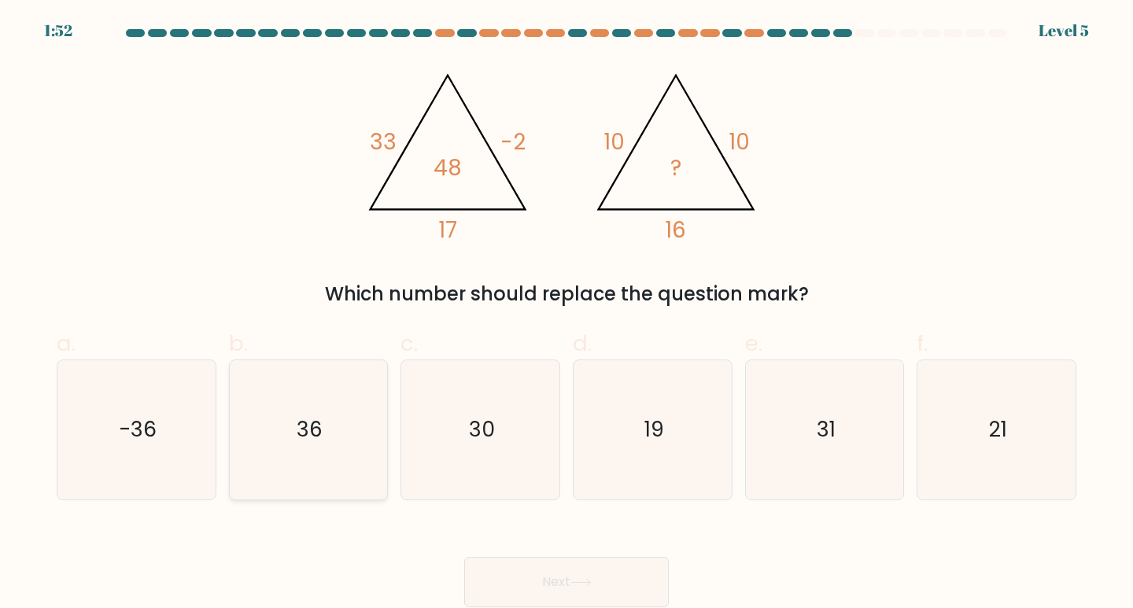
click at [321, 449] on icon "36" at bounding box center [308, 429] width 139 height 139
click at [567, 315] on input "b. 36" at bounding box center [567, 310] width 1 height 10
radio input "true"
click at [541, 579] on button "Next" at bounding box center [566, 582] width 205 height 50
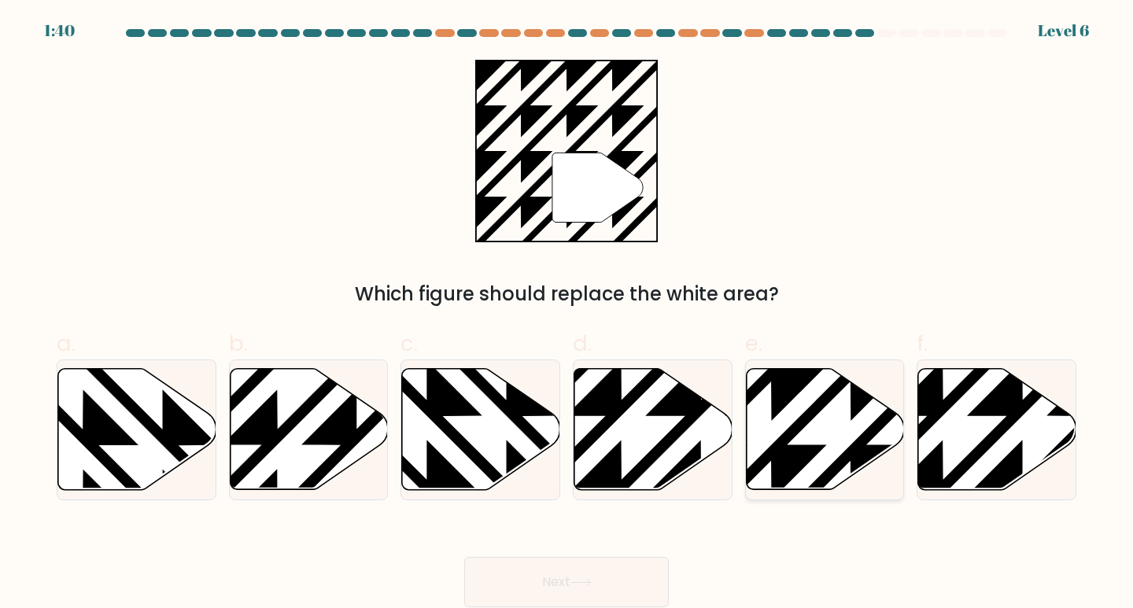
click at [850, 426] on icon at bounding box center [825, 429] width 158 height 121
click at [567, 315] on input "e." at bounding box center [567, 310] width 1 height 10
radio input "true"
click at [589, 575] on button "Next" at bounding box center [566, 582] width 205 height 50
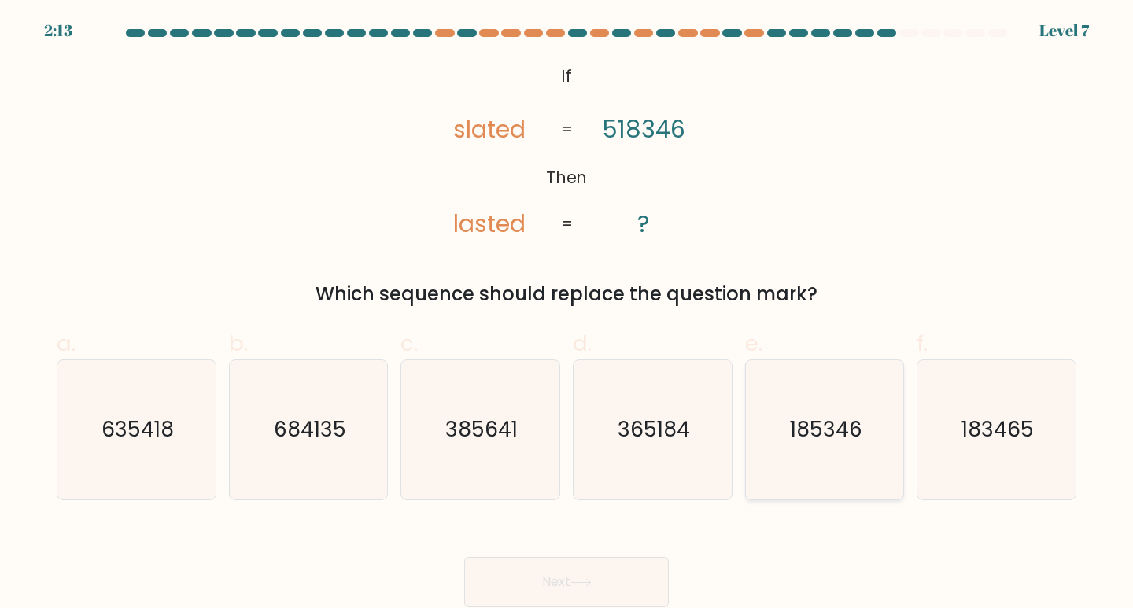
click at [828, 454] on icon "185346" at bounding box center [824, 429] width 139 height 139
click at [567, 315] on input "e. 185346" at bounding box center [567, 310] width 1 height 10
radio input "true"
click at [556, 586] on button "Next" at bounding box center [566, 582] width 205 height 50
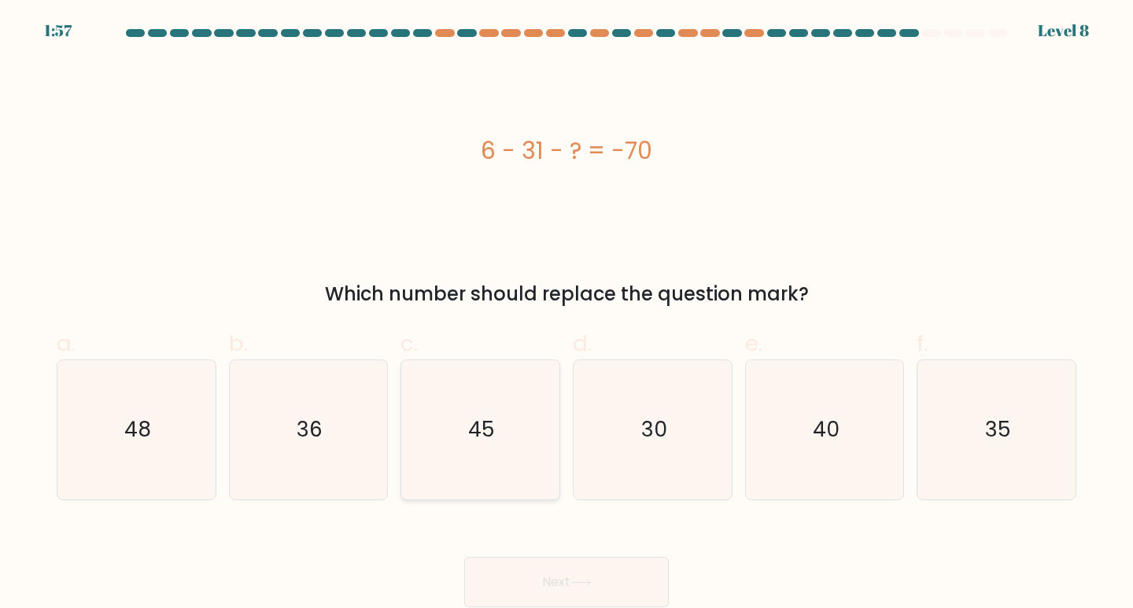
click at [492, 419] on text "45" at bounding box center [481, 429] width 27 height 29
click at [567, 315] on input "c. 45" at bounding box center [567, 310] width 1 height 10
radio input "true"
click at [570, 591] on button "Next" at bounding box center [566, 582] width 205 height 50
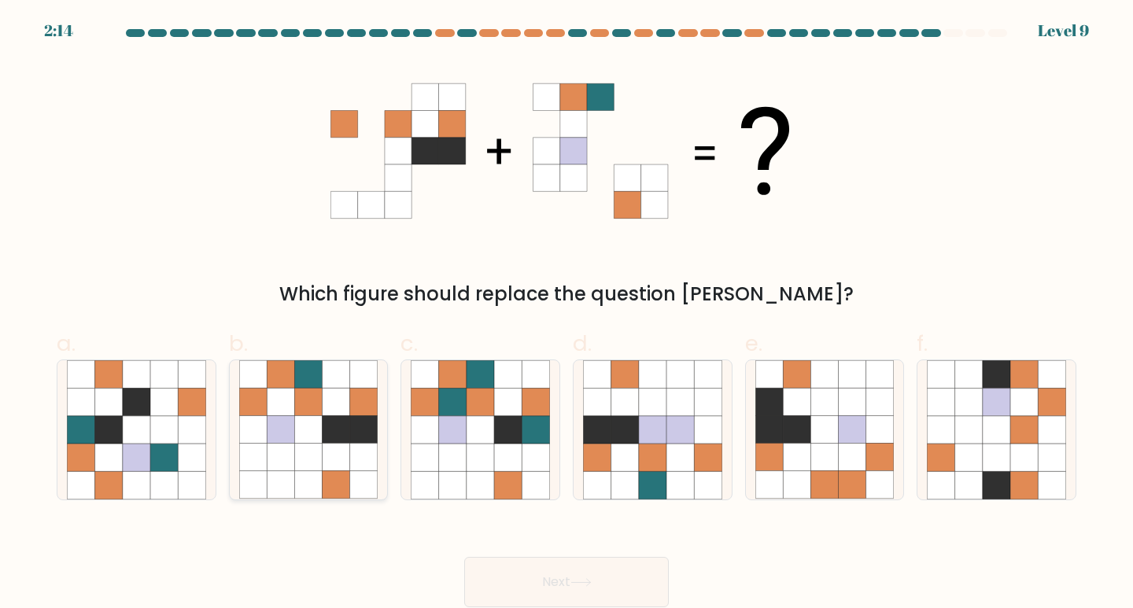
click at [341, 435] on icon at bounding box center [337, 430] width 28 height 28
click at [567, 315] on input "b." at bounding box center [567, 310] width 1 height 10
radio input "true"
click at [582, 582] on icon at bounding box center [581, 582] width 21 height 9
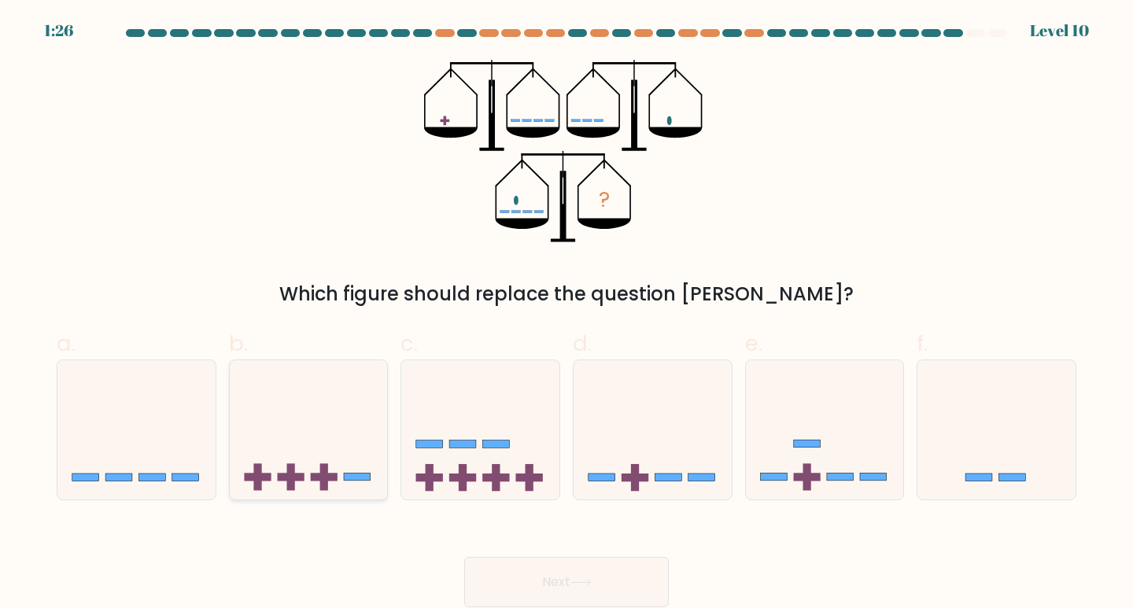
click at [342, 481] on icon at bounding box center [309, 429] width 158 height 131
click at [567, 315] on input "b." at bounding box center [567, 310] width 1 height 10
radio input "true"
click at [556, 583] on button "Next" at bounding box center [566, 582] width 205 height 50
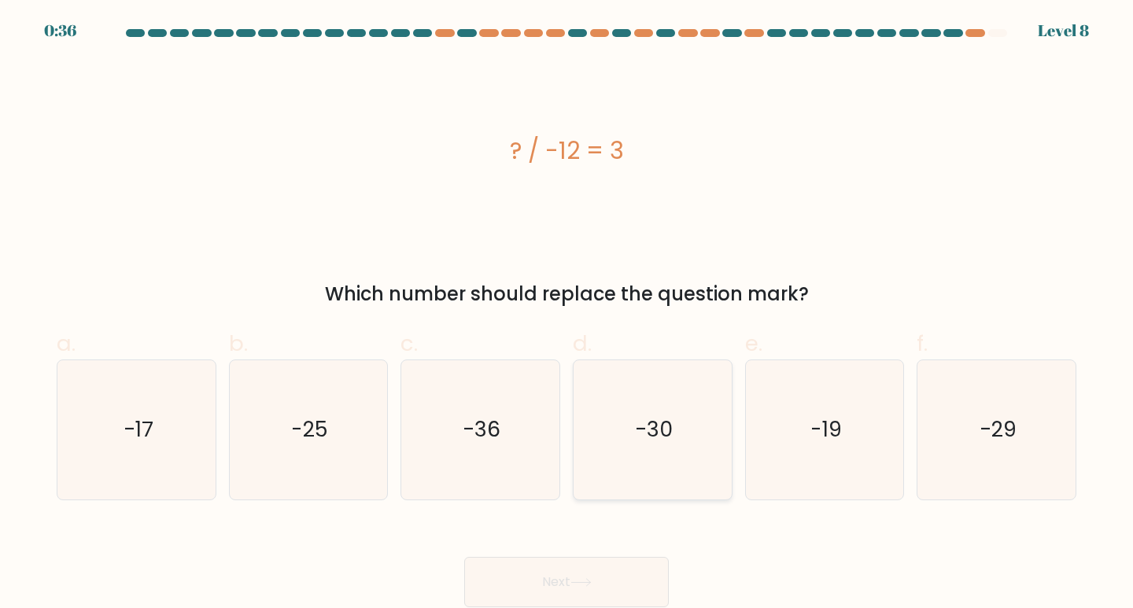
click at [663, 445] on icon "-30" at bounding box center [652, 429] width 139 height 139
click at [567, 315] on input "d. -30" at bounding box center [567, 310] width 1 height 10
radio input "true"
click at [592, 583] on icon at bounding box center [581, 582] width 21 height 9
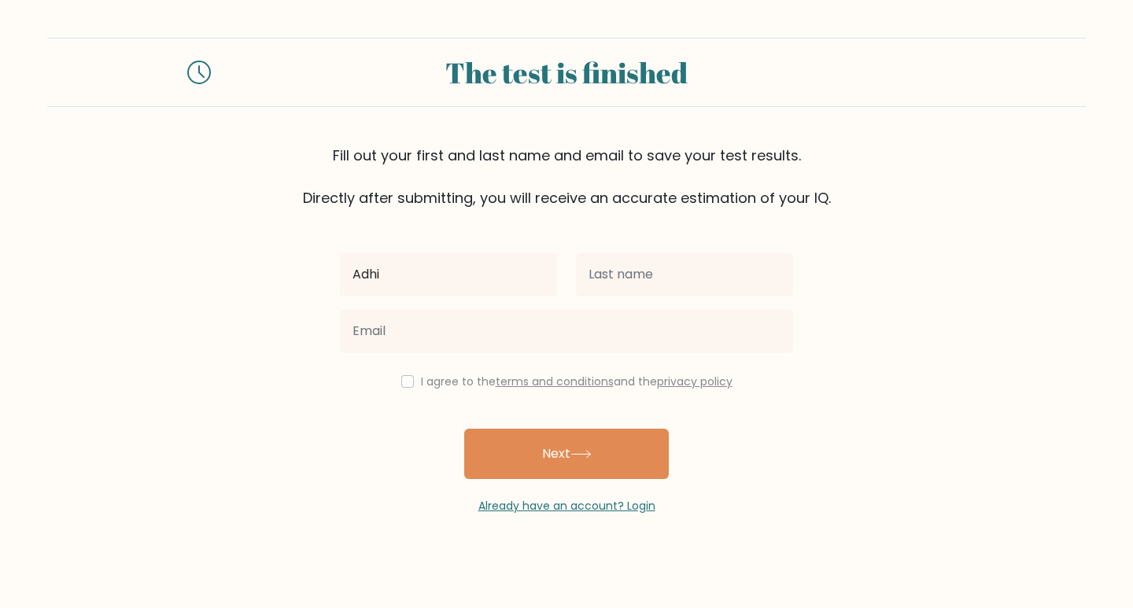
type input "Adhi"
click at [944, 380] on form "The test is finished Fill out your first and last name and email to save your t…" at bounding box center [566, 276] width 1133 height 477
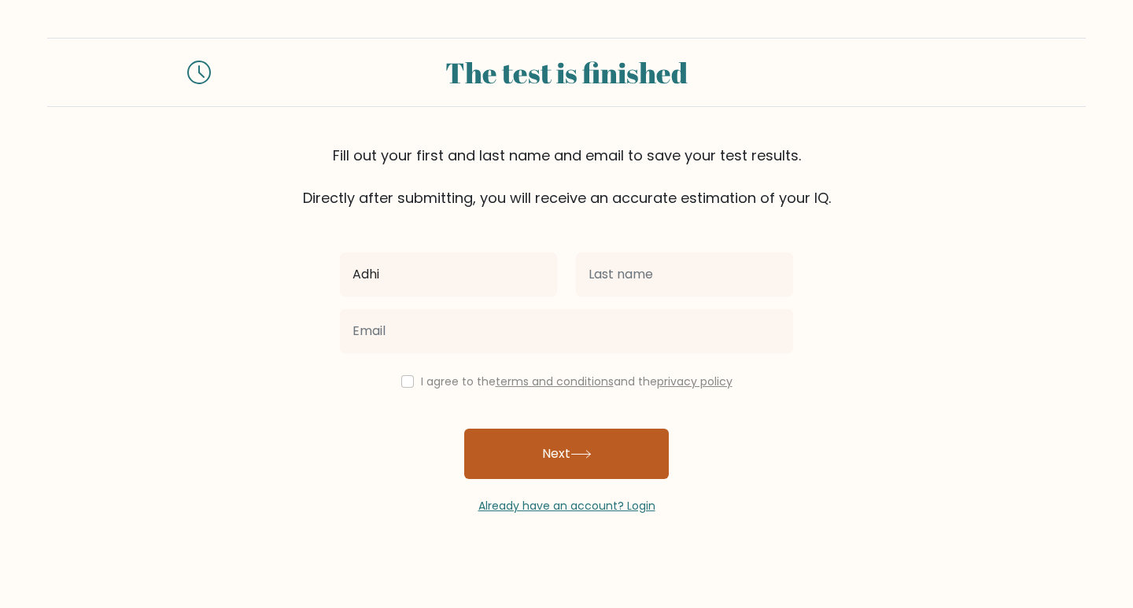
click at [604, 441] on button "Next" at bounding box center [566, 454] width 205 height 50
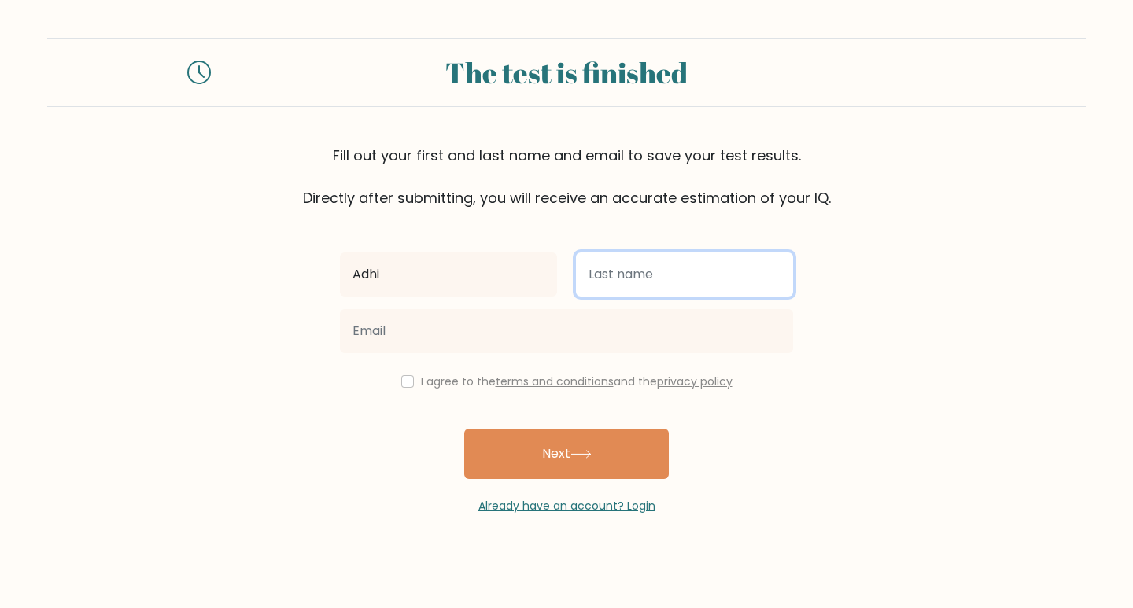
click at [639, 264] on input "text" at bounding box center [684, 275] width 217 height 44
type input "Cahyadi"
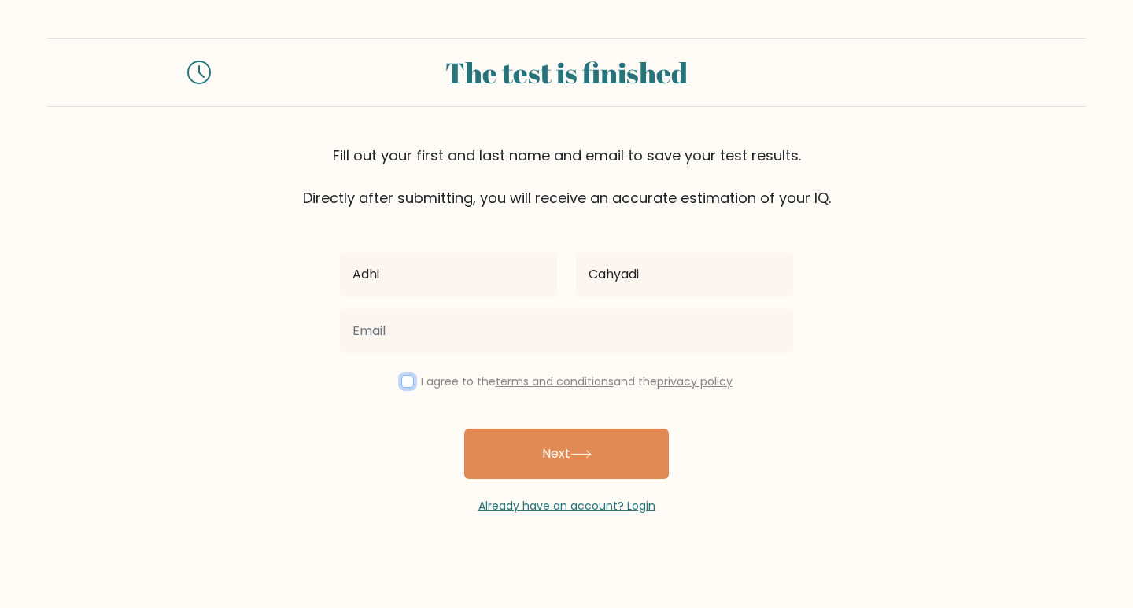
click at [401, 385] on input "checkbox" at bounding box center [407, 381] width 13 height 13
checkbox input "true"
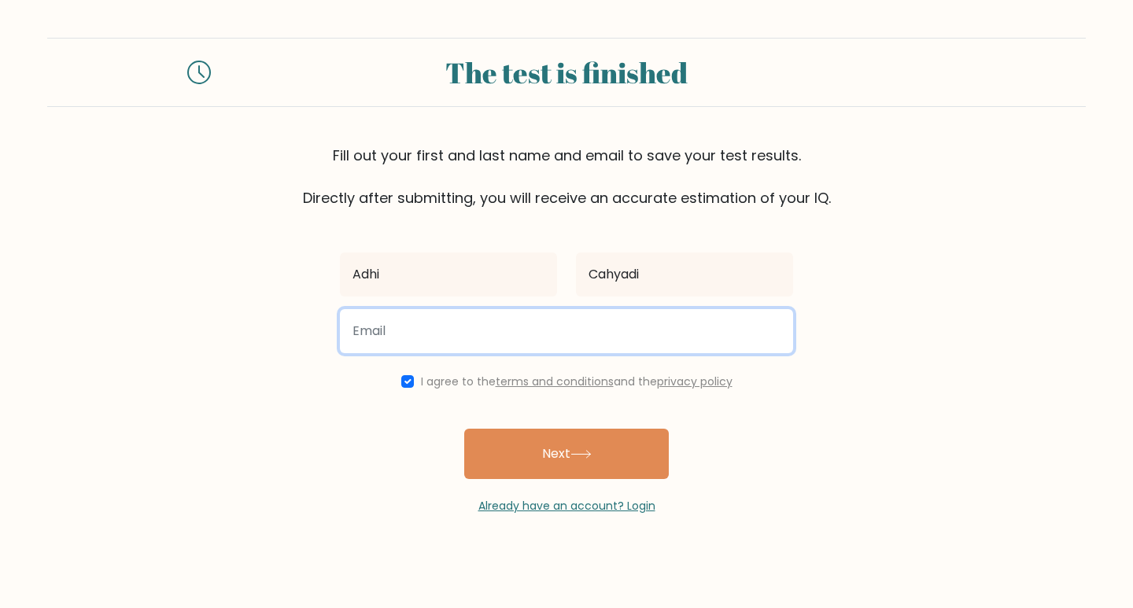
click at [441, 351] on input "email" at bounding box center [566, 331] width 453 height 44
type input "adhiwiraa@yahoo.com"
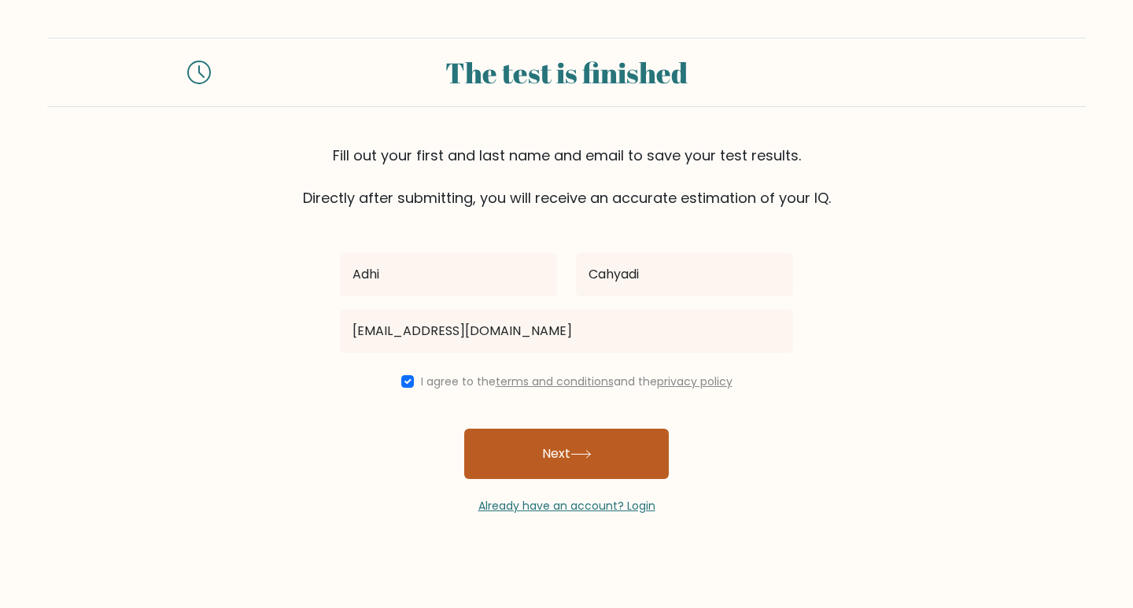
click at [585, 466] on button "Next" at bounding box center [566, 454] width 205 height 50
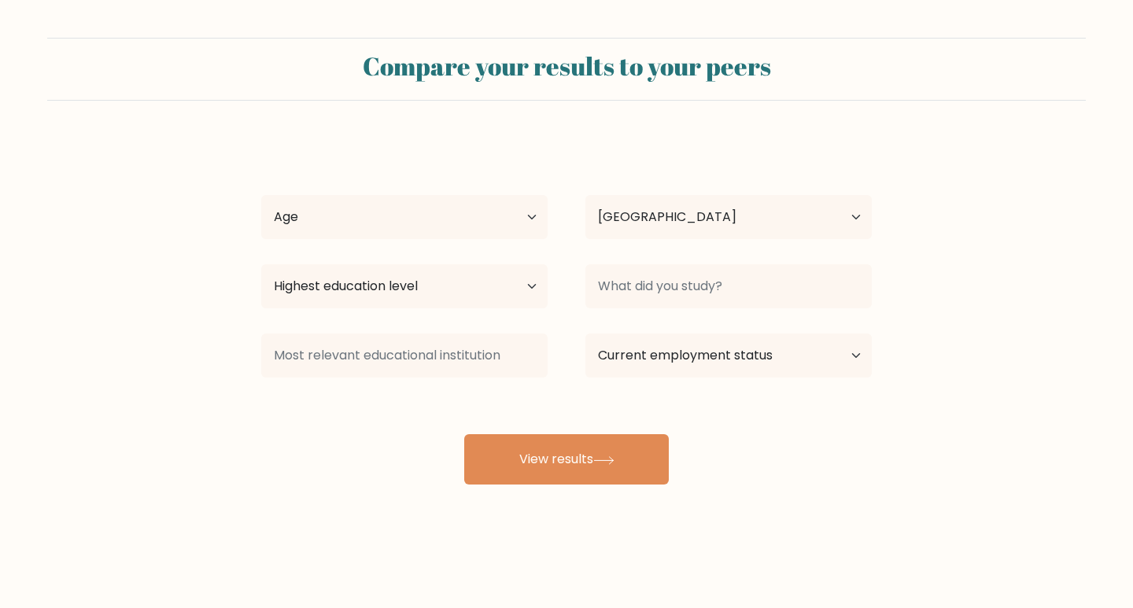
select select "ID"
click at [526, 221] on select "Age Under [DEMOGRAPHIC_DATA] [DEMOGRAPHIC_DATA] [DEMOGRAPHIC_DATA] [DEMOGRAPHIC…" at bounding box center [404, 217] width 286 height 44
select select "25_34"
click at [261, 195] on select "Age Under [DEMOGRAPHIC_DATA] [DEMOGRAPHIC_DATA] [DEMOGRAPHIC_DATA] [DEMOGRAPHIC…" at bounding box center [404, 217] width 286 height 44
click at [528, 281] on select "Highest education level No schooling Primary Lower Secondary Upper Secondary Oc…" at bounding box center [404, 286] width 286 height 44
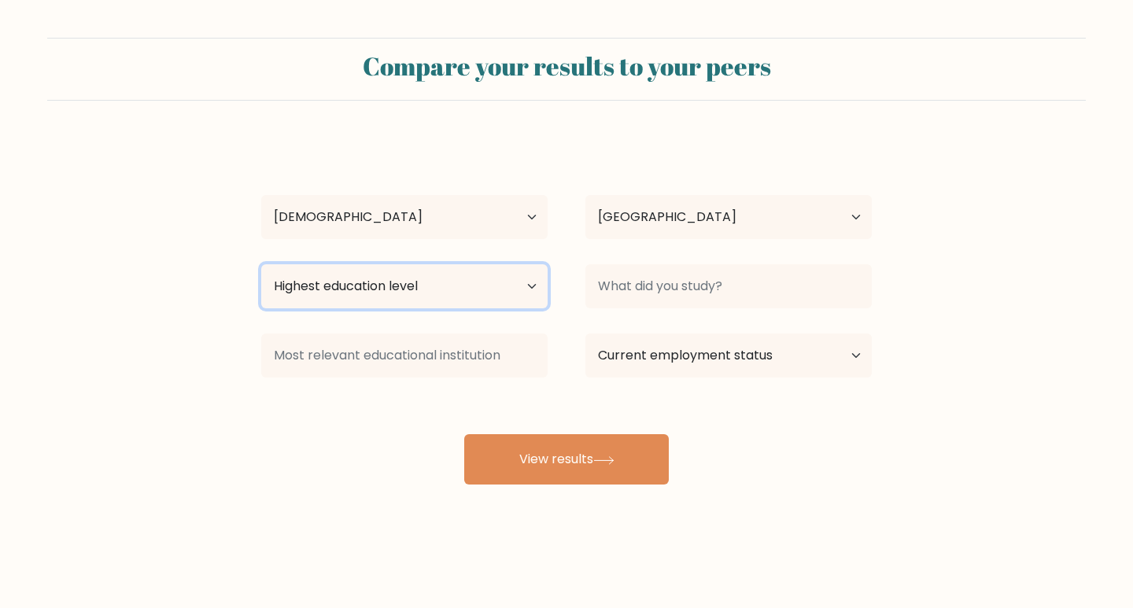
select select "bachelors_degree"
click at [261, 264] on select "Highest education level No schooling Primary Lower Secondary Upper Secondary Oc…" at bounding box center [404, 286] width 286 height 44
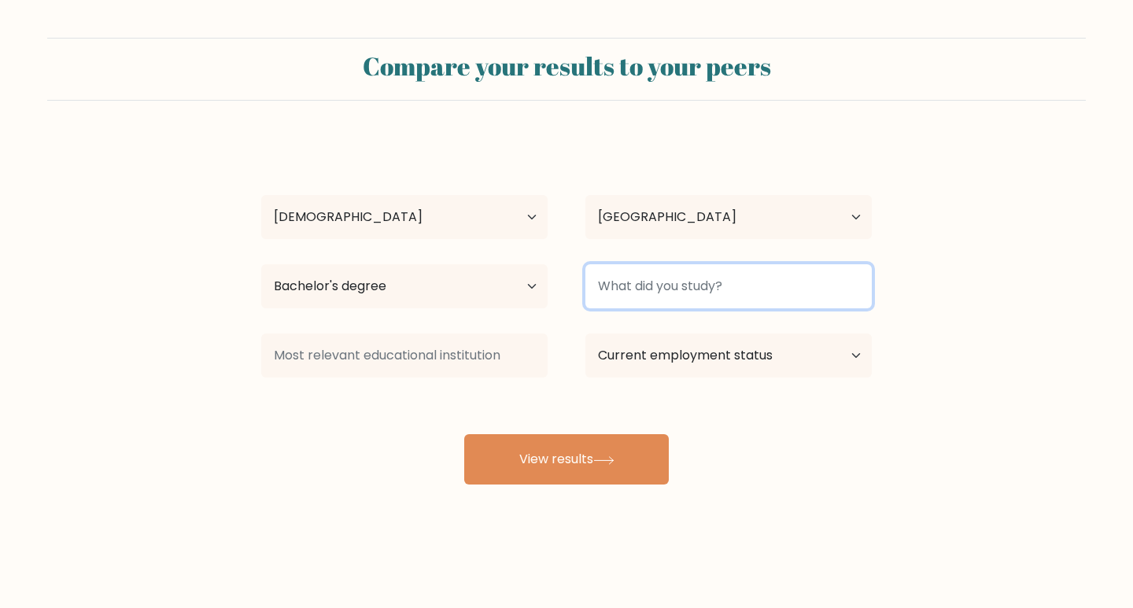
click at [816, 282] on input at bounding box center [728, 286] width 286 height 44
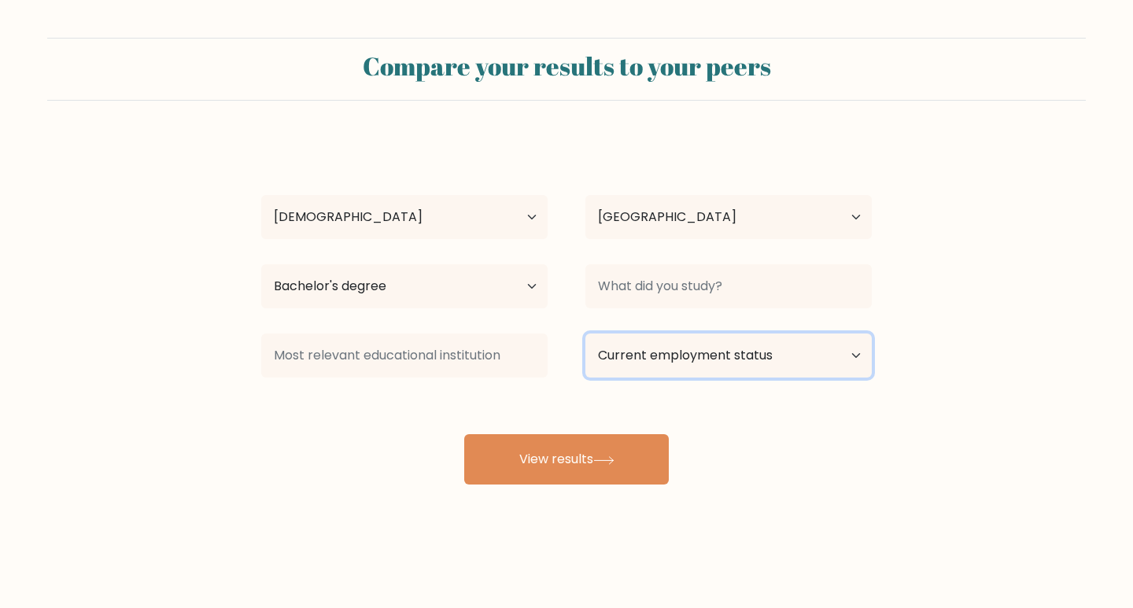
click at [859, 358] on select "Current employment status Employed Student Retired Other / prefer not to answer" at bounding box center [728, 356] width 286 height 44
select select "employed"
click at [585, 334] on select "Current employment status Employed Student Retired Other / prefer not to answer" at bounding box center [728, 356] width 286 height 44
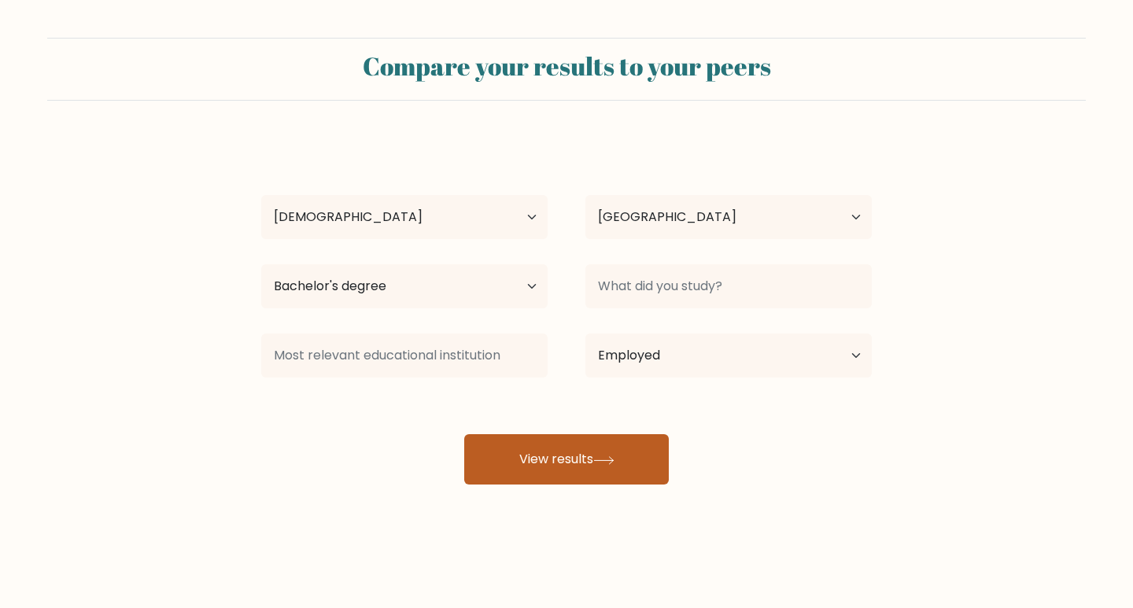
click at [604, 456] on icon at bounding box center [603, 460] width 21 height 9
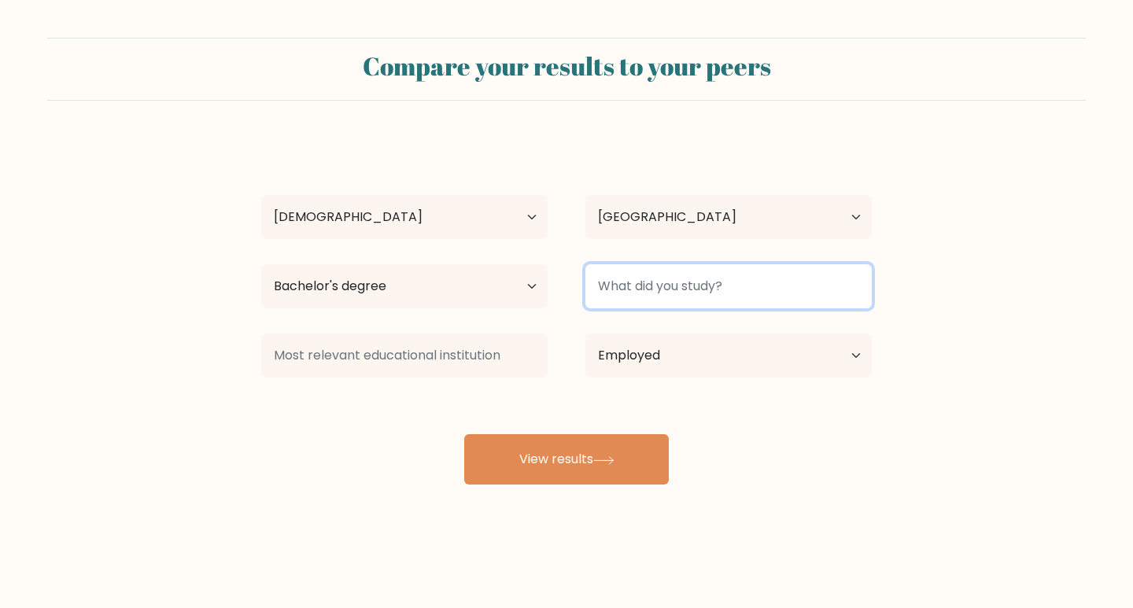
click at [744, 294] on input at bounding box center [728, 286] width 286 height 44
type input "s"
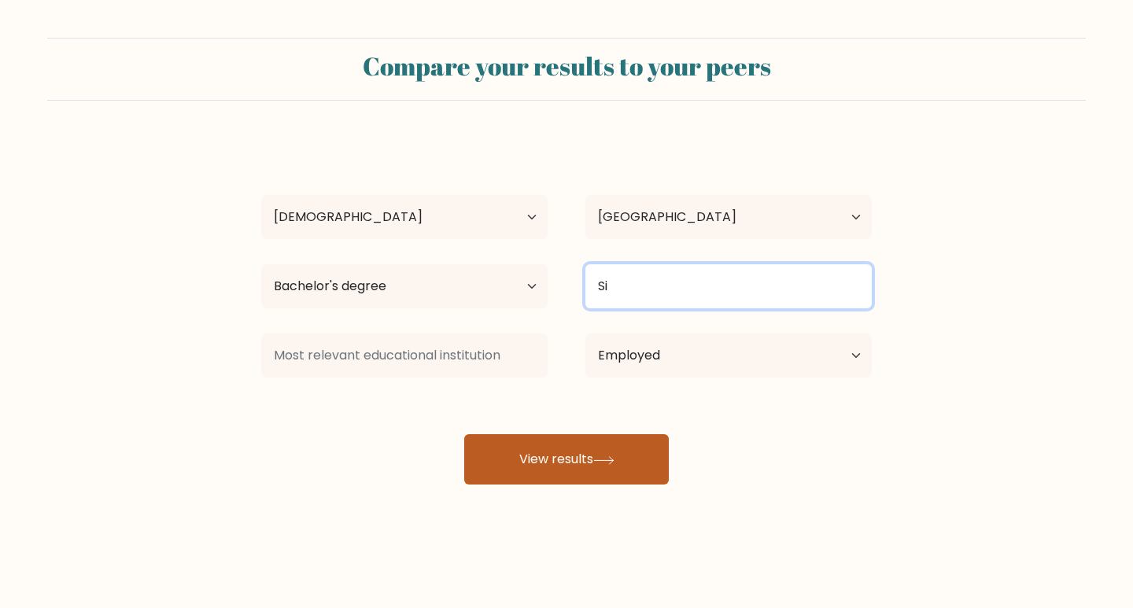
type input "Si"
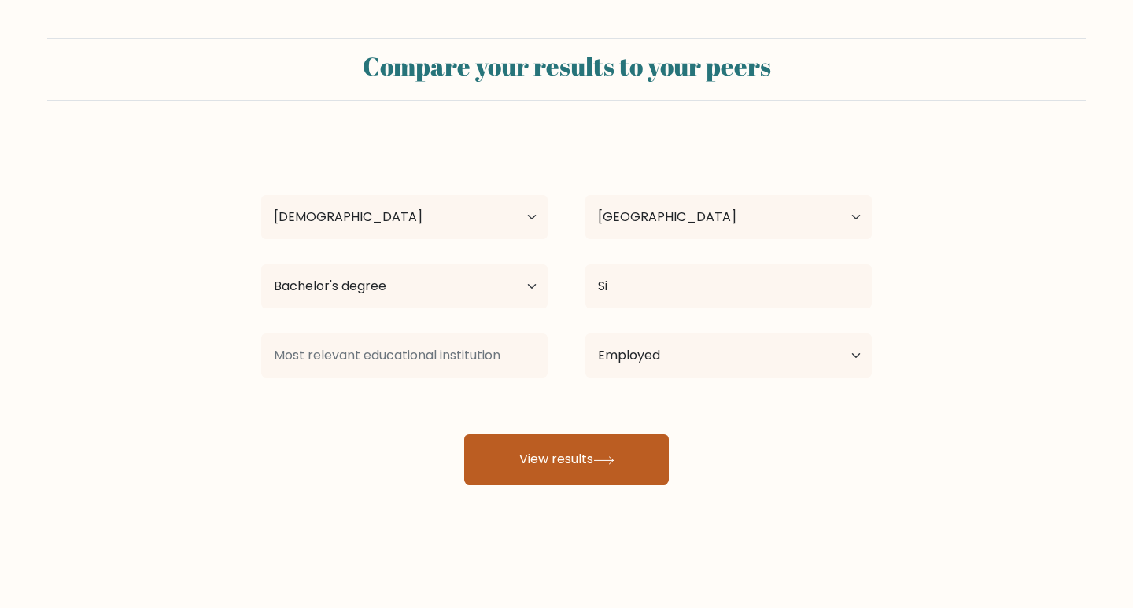
click at [545, 462] on button "View results" at bounding box center [566, 459] width 205 height 50
click at [601, 469] on button "View results" at bounding box center [566, 459] width 205 height 50
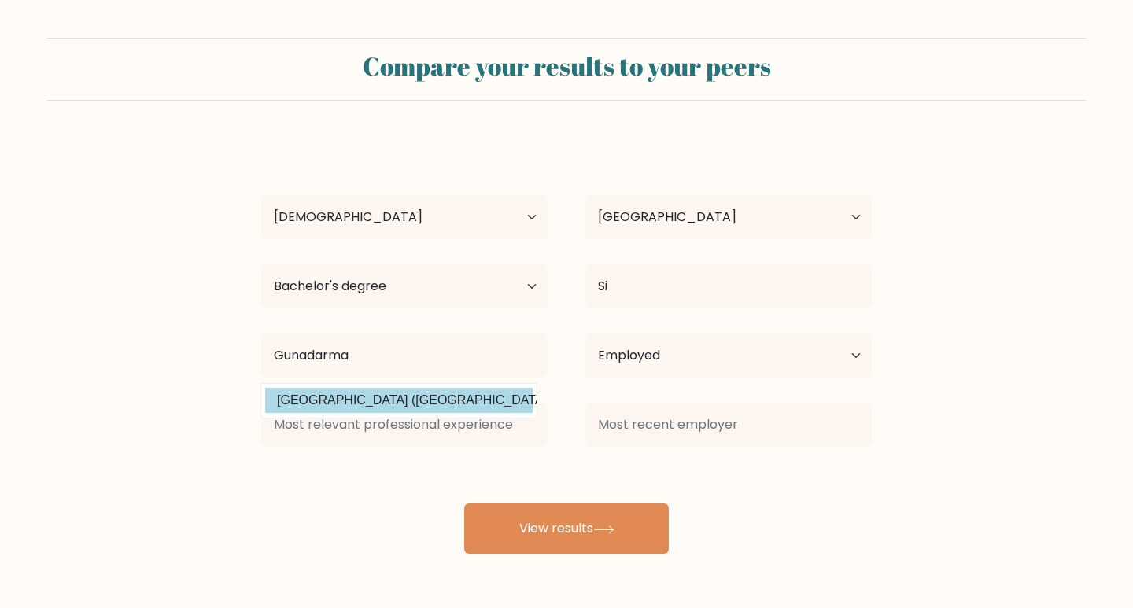
click at [493, 402] on option "Universitas Gunadarma (Indonesia)" at bounding box center [399, 400] width 268 height 25
type input "Universitas Gunadarma"
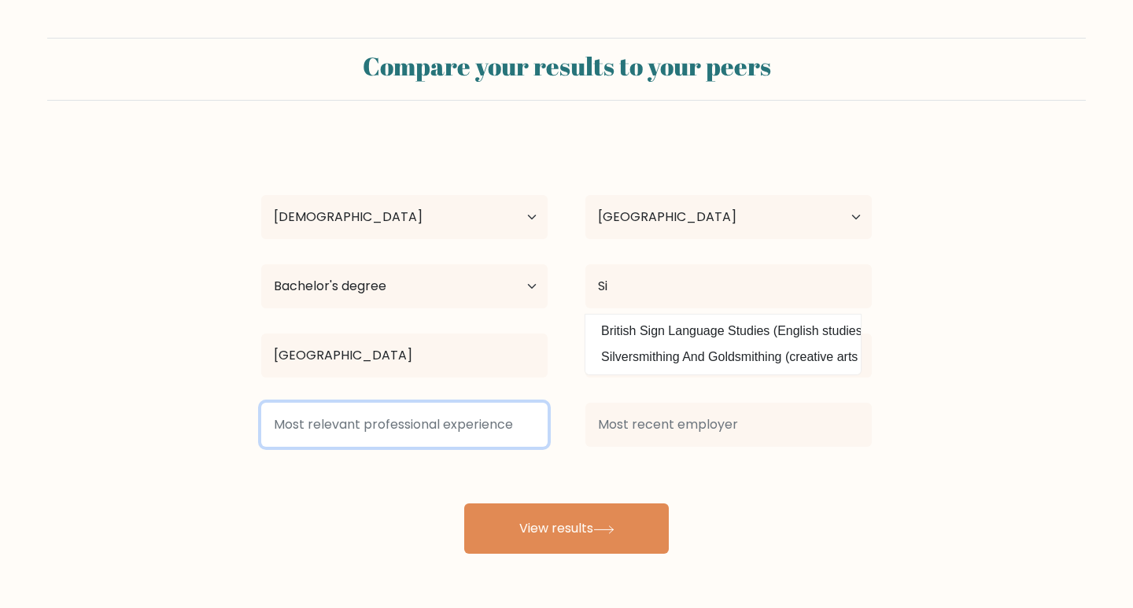
click at [503, 428] on input at bounding box center [404, 425] width 286 height 44
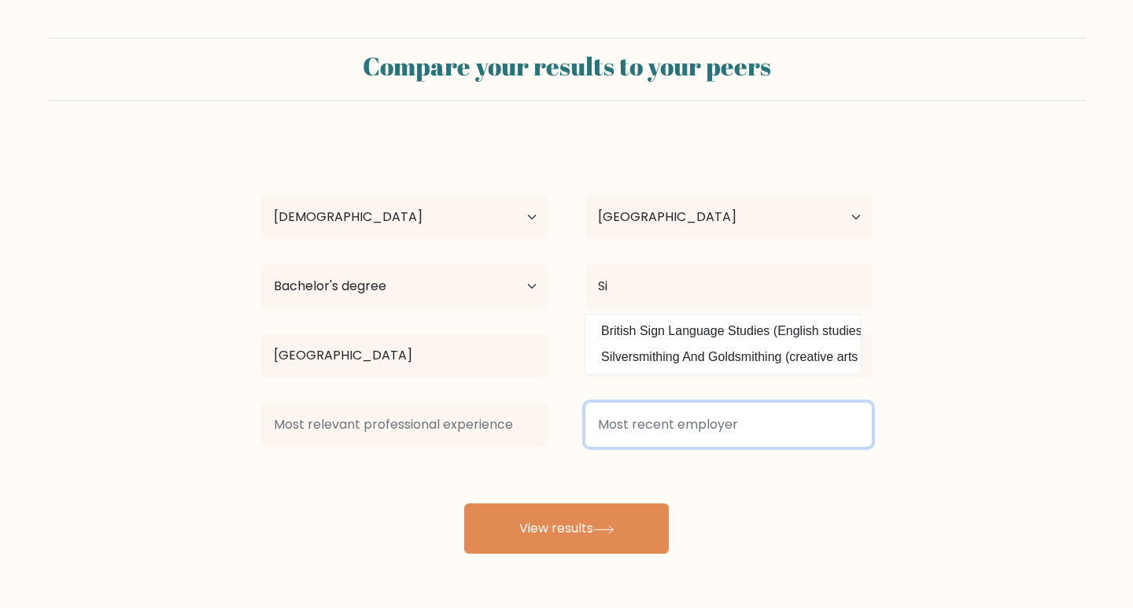
click at [686, 404] on input at bounding box center [728, 425] width 286 height 44
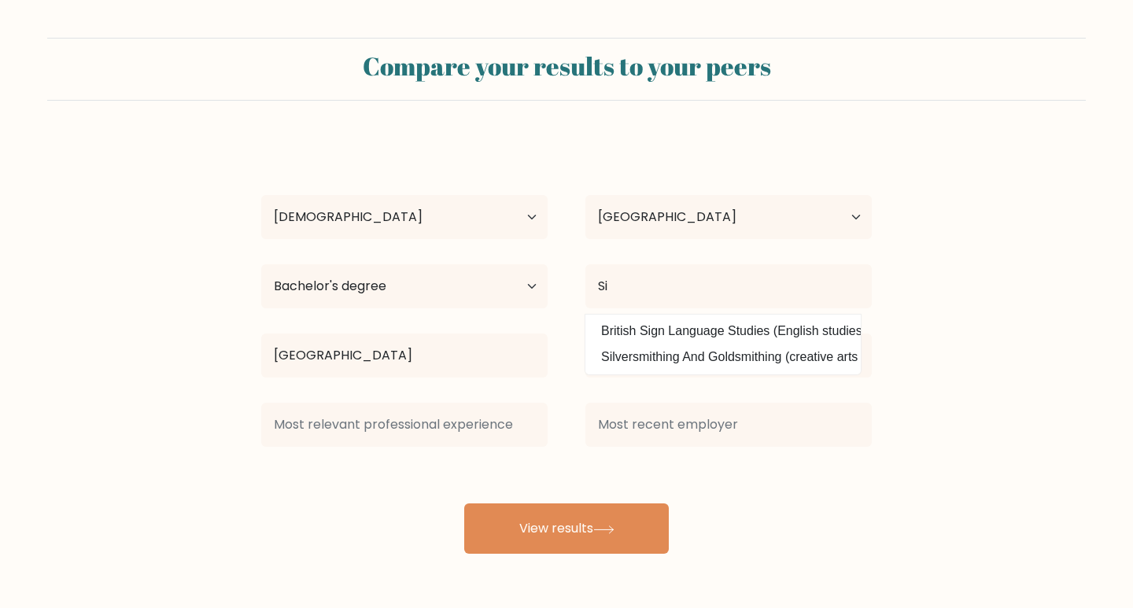
click at [914, 343] on form "Compare your results to your peers Adhi Cahyadi Age Under 18 years old 18-24 ye…" at bounding box center [566, 296] width 1133 height 516
click at [936, 271] on form "Compare your results to your peers Adhi Cahyadi Age Under 18 years old 18-24 ye…" at bounding box center [566, 296] width 1133 height 516
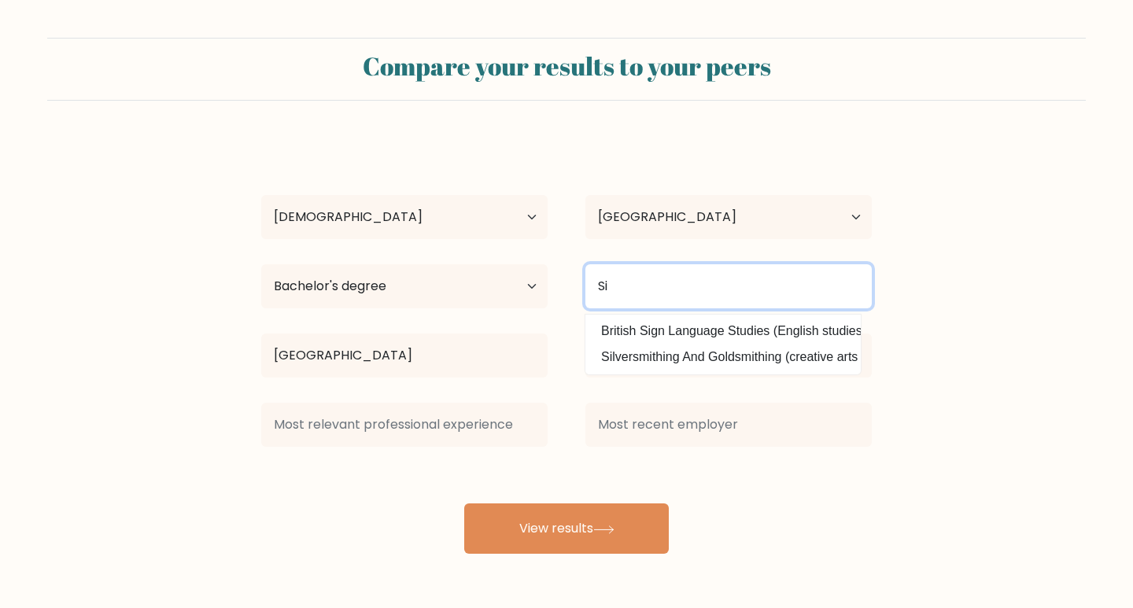
click at [769, 288] on input "Si" at bounding box center [728, 286] width 286 height 44
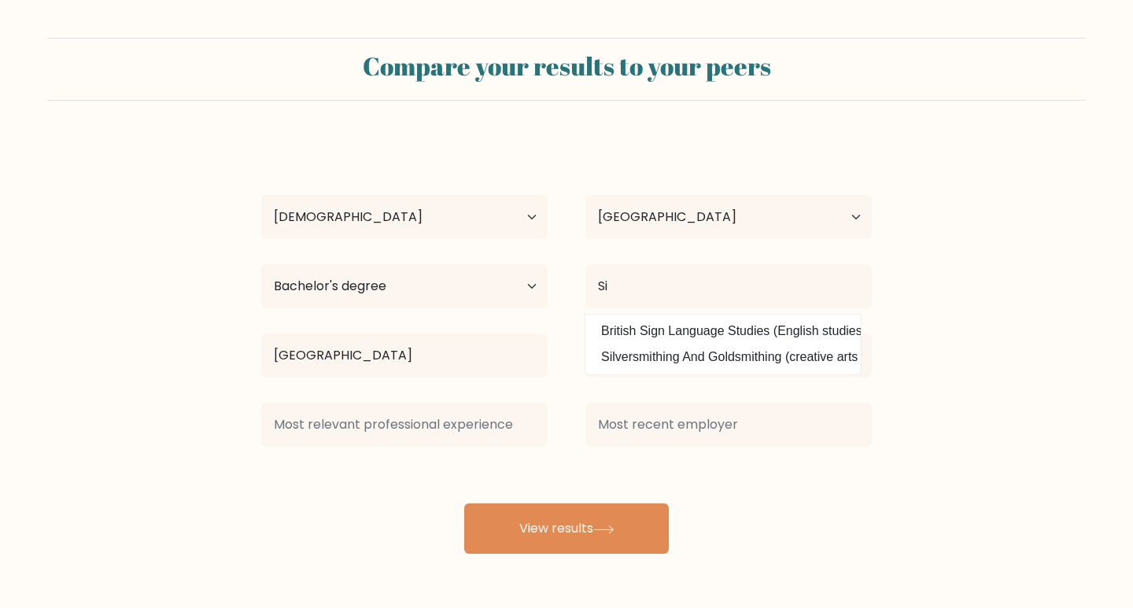
click at [907, 353] on form "Compare your results to your peers Adhi Cahyadi Age Under 18 years old 18-24 ye…" at bounding box center [566, 296] width 1133 height 516
